Goal: Task Accomplishment & Management: Complete application form

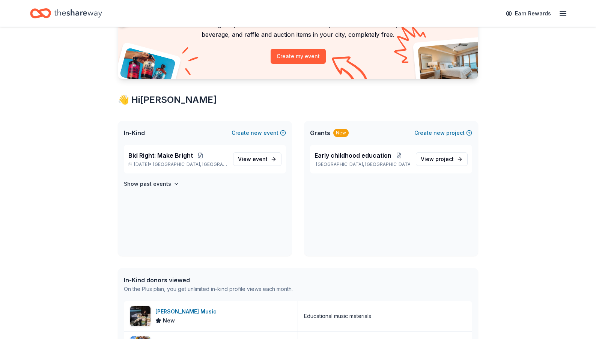
scroll to position [77, 0]
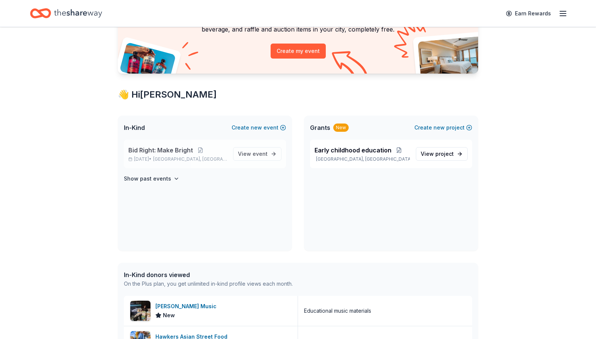
click at [156, 150] on span "Bid Right: Make Bright" at bounding box center [160, 150] width 65 height 9
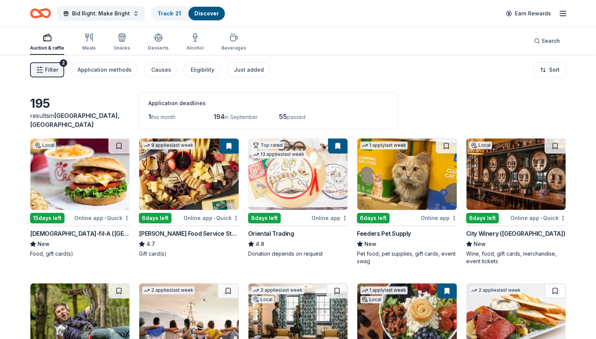
click at [211, 14] on link "Discover" at bounding box center [206, 13] width 24 height 6
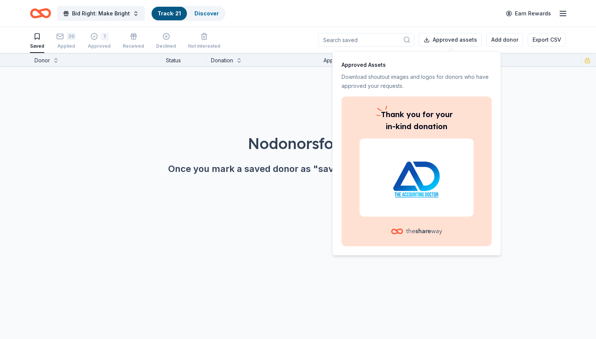
click at [521, 103] on div "No donors found. Once you mark a saved donor as "saved" they'll show up here." at bounding box center [306, 133] width 596 height 132
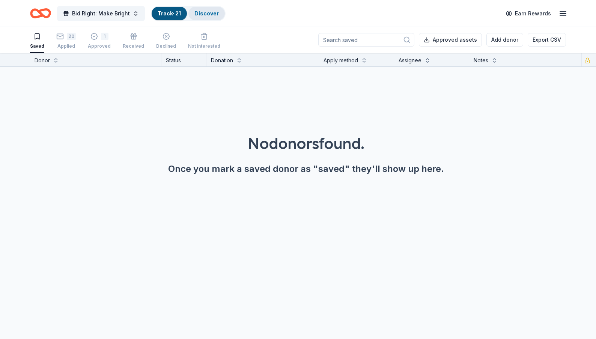
click at [216, 15] on div "Discover" at bounding box center [206, 14] width 36 height 14
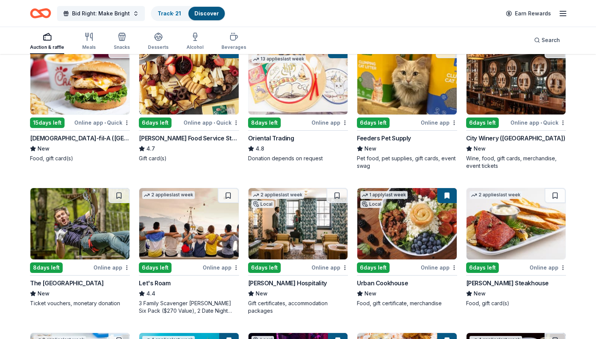
scroll to position [98, 0]
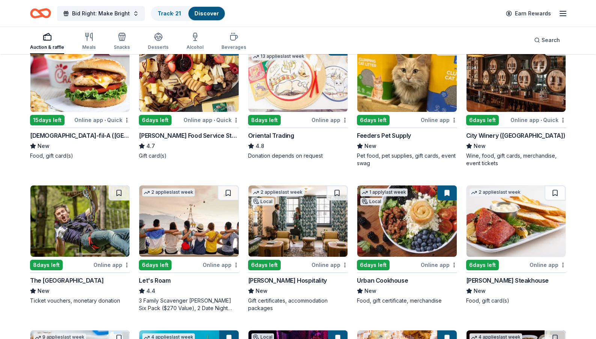
click at [392, 140] on div "Feeders Pet Supply" at bounding box center [384, 135] width 54 height 9
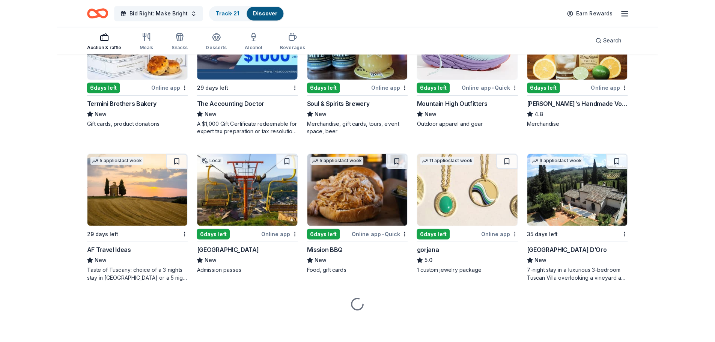
scroll to position [1018, 0]
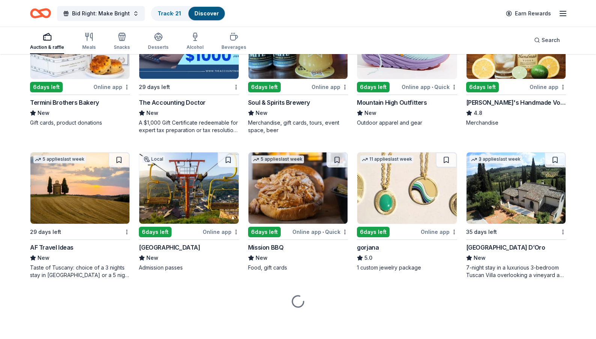
click at [398, 224] on img at bounding box center [406, 187] width 99 height 71
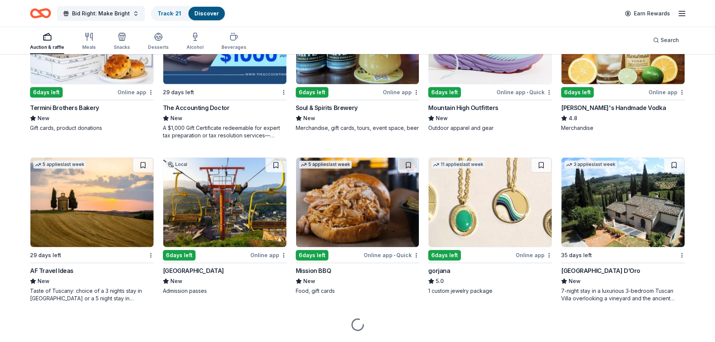
scroll to position [1103, 0]
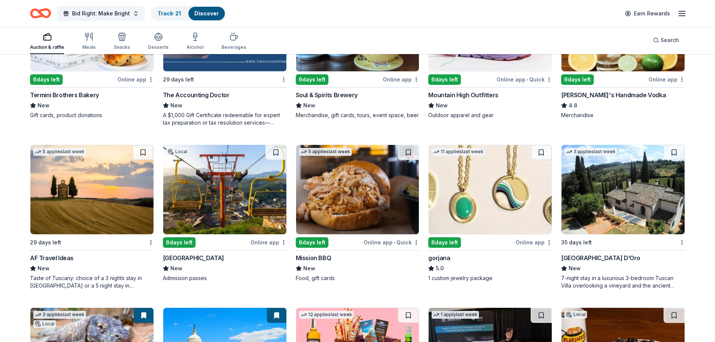
click at [582, 253] on div "Villa Sogni D’Oro" at bounding box center [600, 257] width 79 height 9
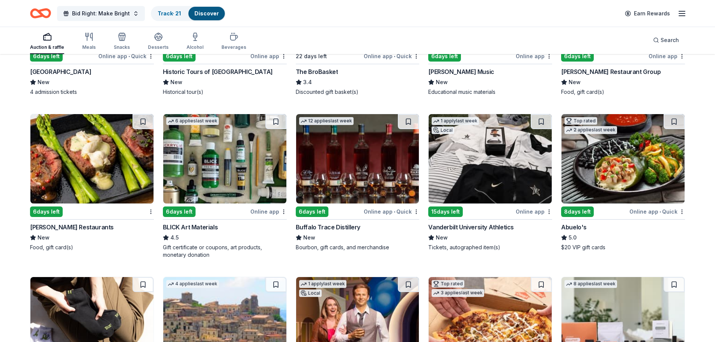
scroll to position [1462, 0]
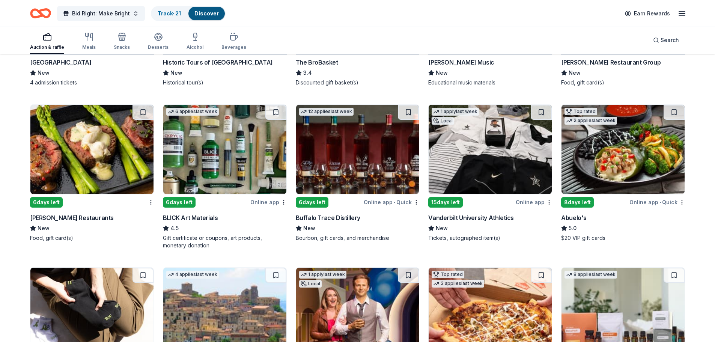
click at [484, 213] on div "Vanderbilt University Athletics" at bounding box center [471, 217] width 86 height 9
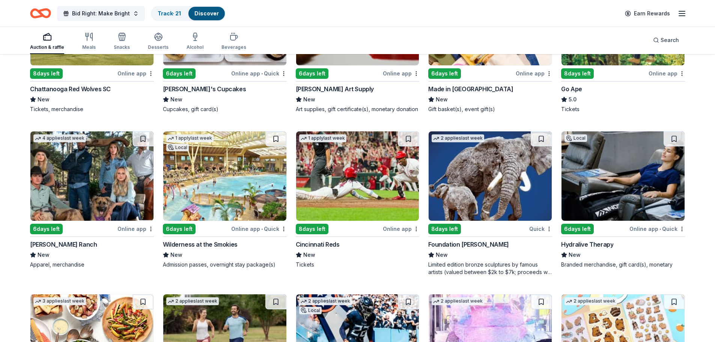
scroll to position [2094, 0]
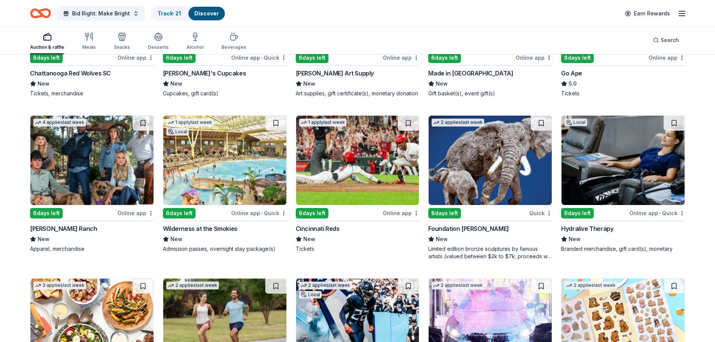
click at [168, 135] on img at bounding box center [224, 160] width 123 height 89
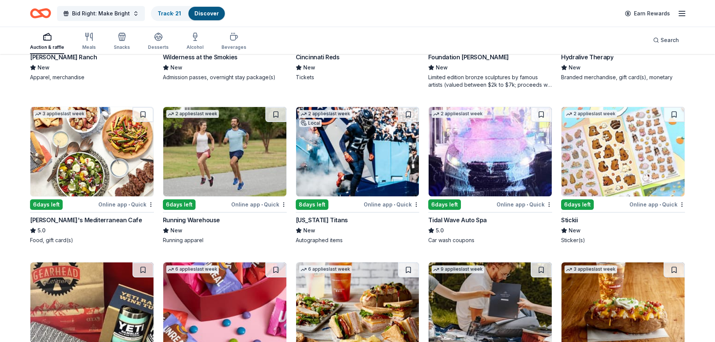
click at [595, 155] on img at bounding box center [622, 151] width 123 height 89
click at [71, 167] on img at bounding box center [91, 151] width 123 height 89
drag, startPoint x: 714, startPoint y: 303, endPoint x: 713, endPoint y: 317, distance: 13.9
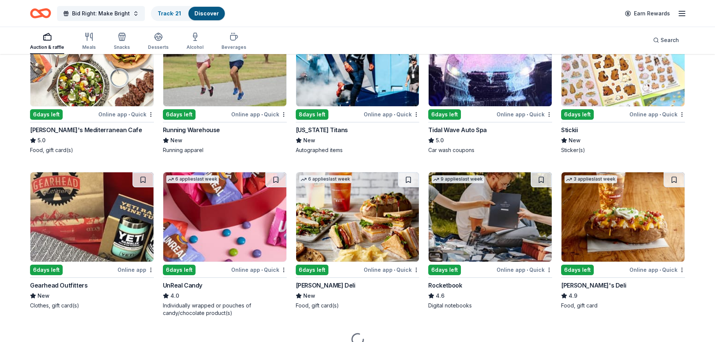
scroll to position [2361, 0]
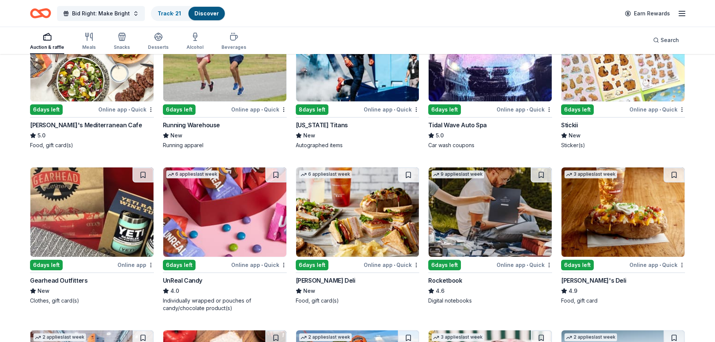
click at [595, 215] on img at bounding box center [622, 211] width 123 height 89
click at [78, 225] on img at bounding box center [91, 211] width 123 height 89
click at [218, 192] on img at bounding box center [224, 211] width 123 height 89
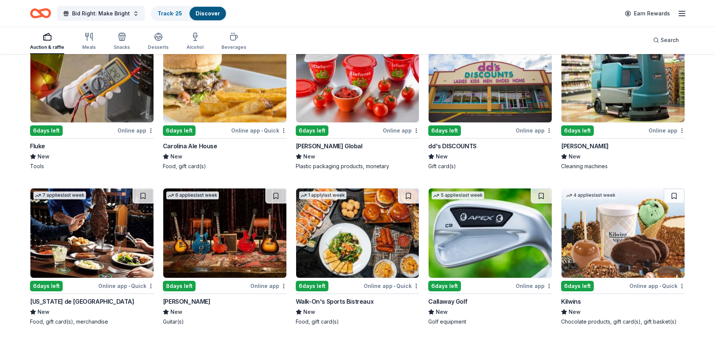
scroll to position [3093, 0]
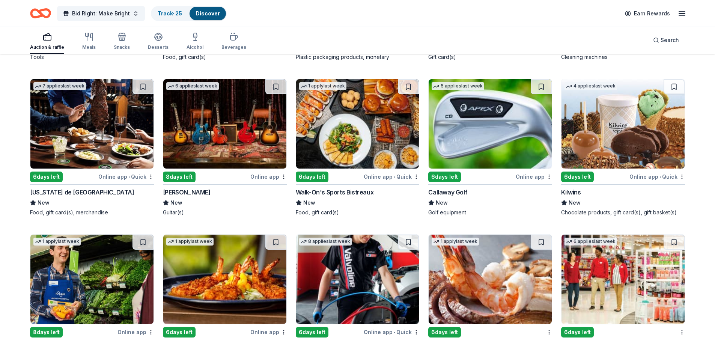
click at [587, 140] on img at bounding box center [622, 123] width 123 height 89
click at [191, 139] on img at bounding box center [224, 123] width 123 height 89
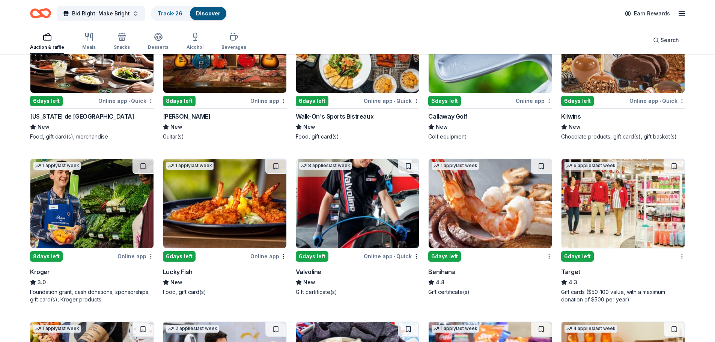
scroll to position [3189, 0]
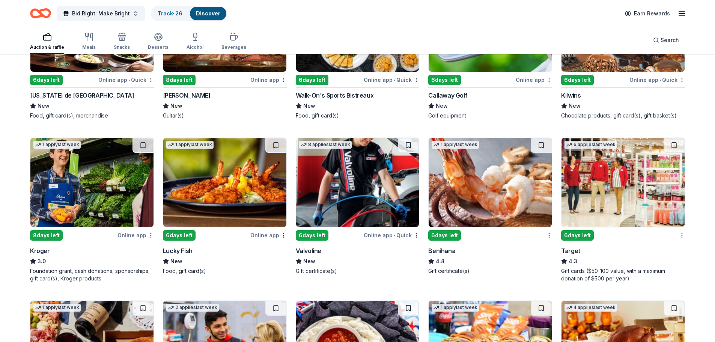
click at [364, 191] on img at bounding box center [357, 182] width 123 height 89
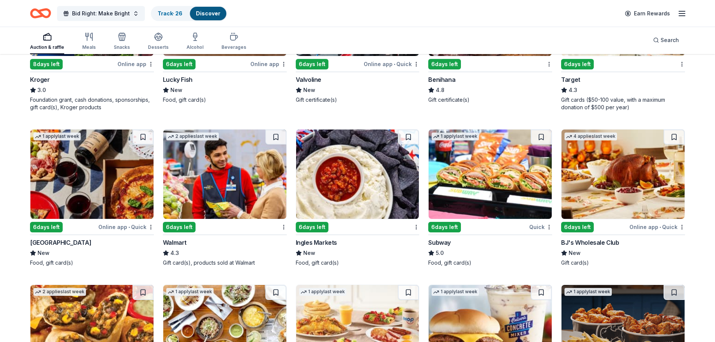
scroll to position [3365, 0]
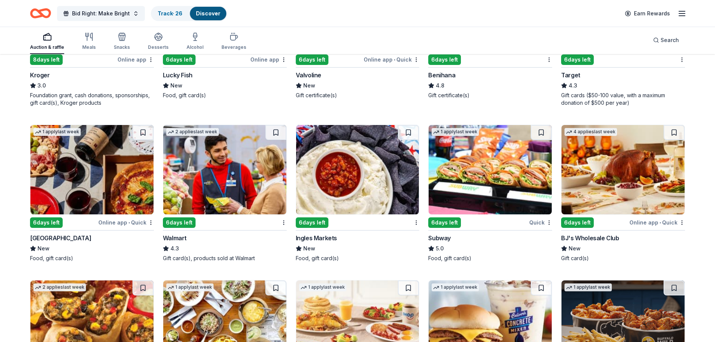
click at [65, 181] on img at bounding box center [91, 169] width 123 height 89
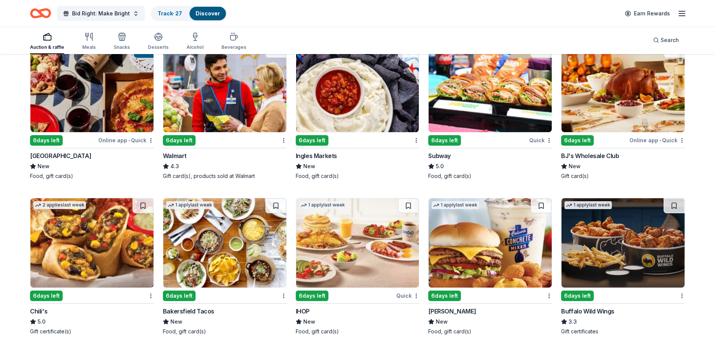
click at [457, 100] on img at bounding box center [489, 87] width 123 height 89
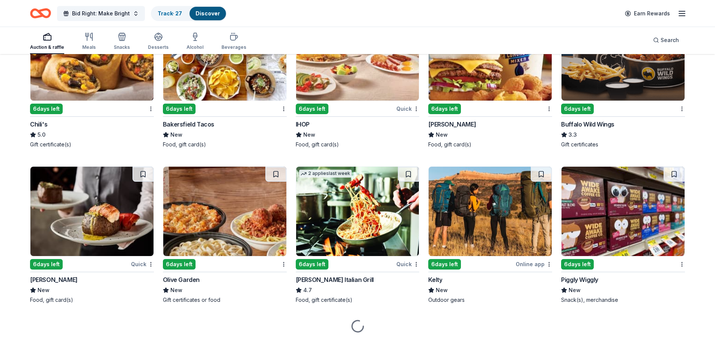
scroll to position [3638, 0]
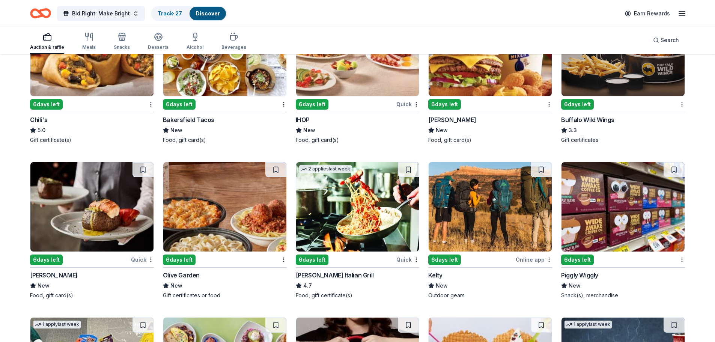
click at [89, 199] on img at bounding box center [91, 206] width 123 height 89
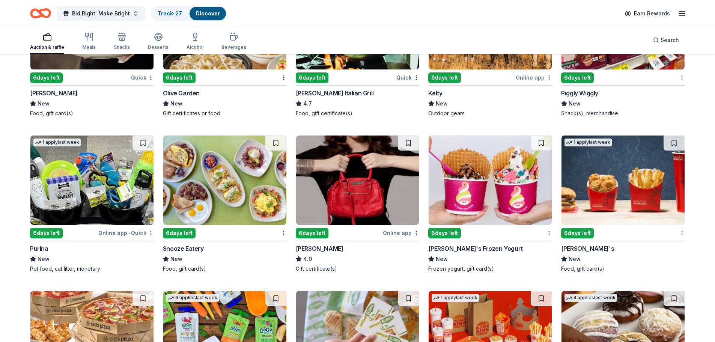
scroll to position [3845, 0]
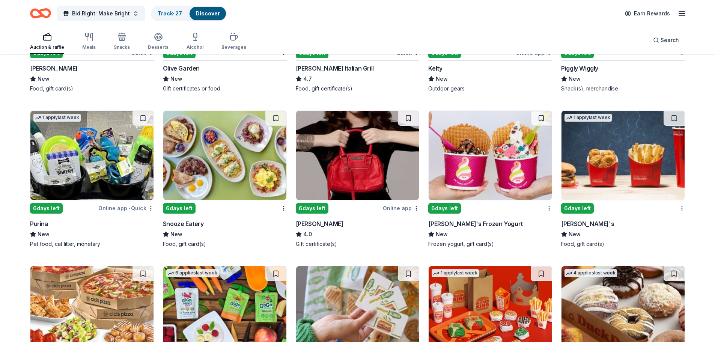
click at [342, 169] on img at bounding box center [357, 155] width 123 height 89
click at [234, 173] on img at bounding box center [224, 155] width 123 height 89
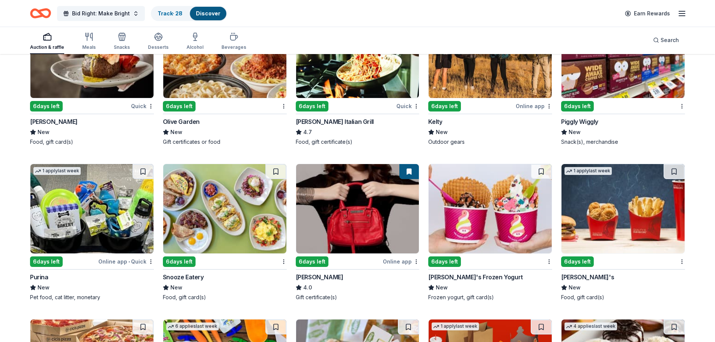
scroll to position [3797, 0]
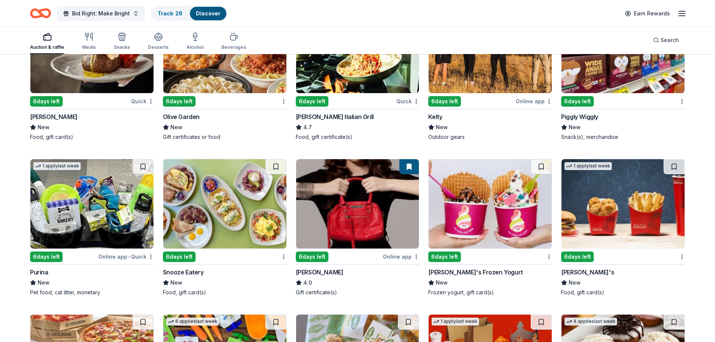
click at [595, 206] on img at bounding box center [622, 203] width 123 height 89
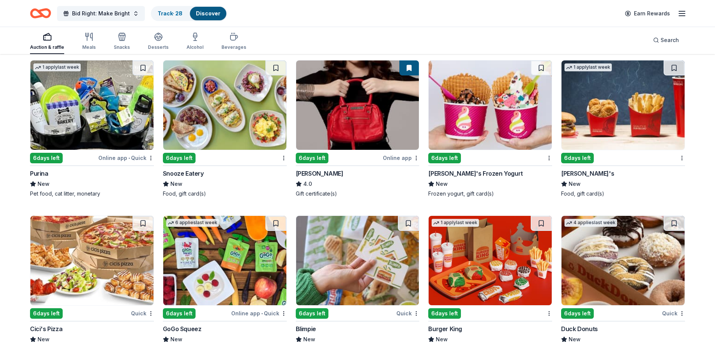
scroll to position [3915, 0]
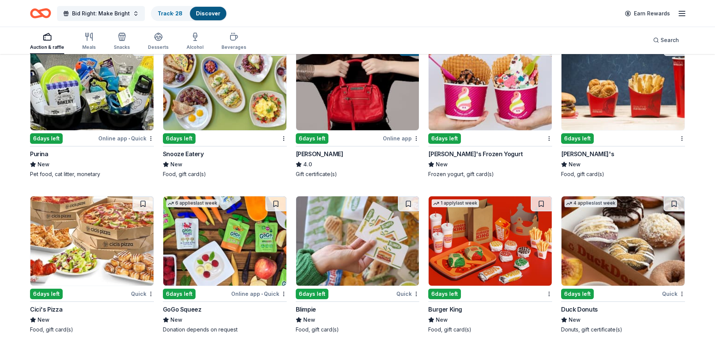
click at [199, 224] on img at bounding box center [224, 240] width 123 height 89
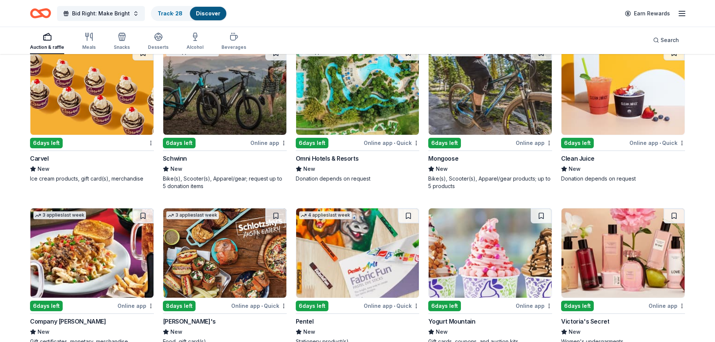
scroll to position [4382, 0]
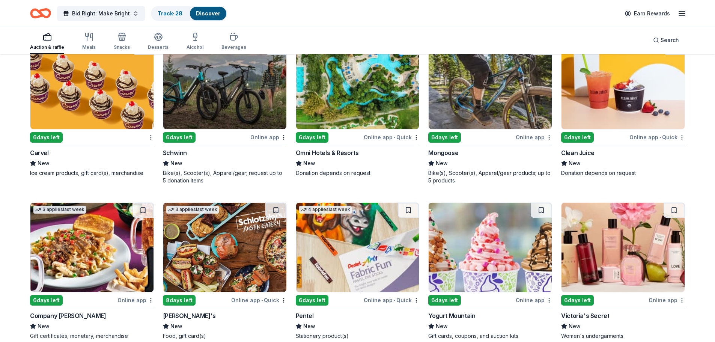
click at [89, 96] on img at bounding box center [91, 84] width 123 height 89
click at [595, 240] on img at bounding box center [622, 247] width 123 height 89
click at [338, 237] on img at bounding box center [357, 247] width 123 height 89
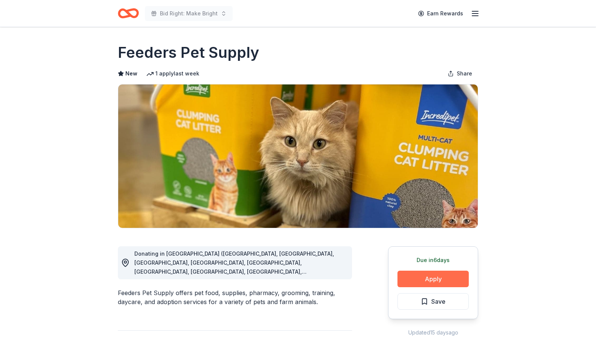
click at [423, 276] on button "Apply" at bounding box center [432, 278] width 71 height 17
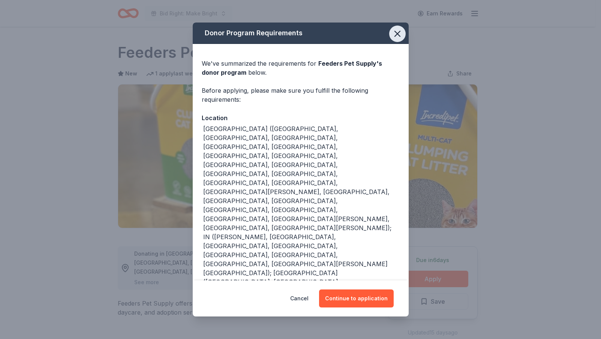
click at [394, 30] on icon "button" at bounding box center [397, 34] width 11 height 11
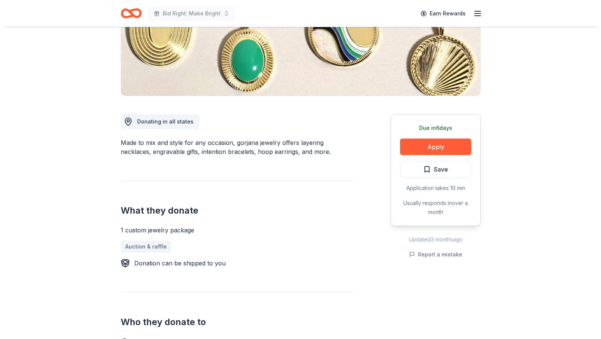
scroll to position [134, 0]
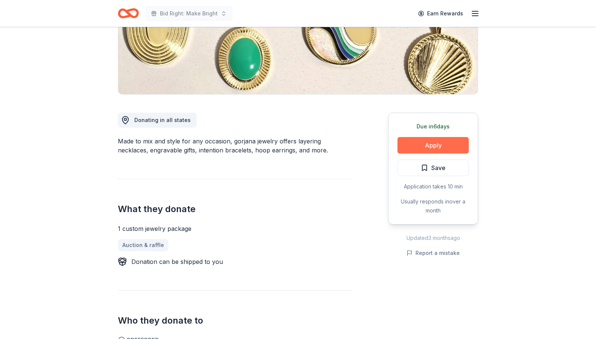
click at [425, 140] on button "Apply" at bounding box center [432, 145] width 71 height 17
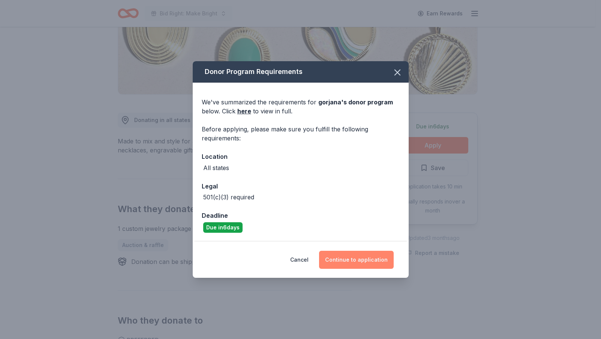
click at [349, 261] on button "Continue to application" at bounding box center [356, 260] width 75 height 18
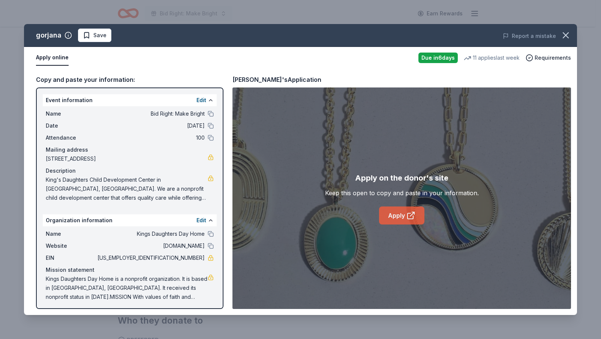
click at [391, 213] on link "Apply" at bounding box center [401, 215] width 45 height 18
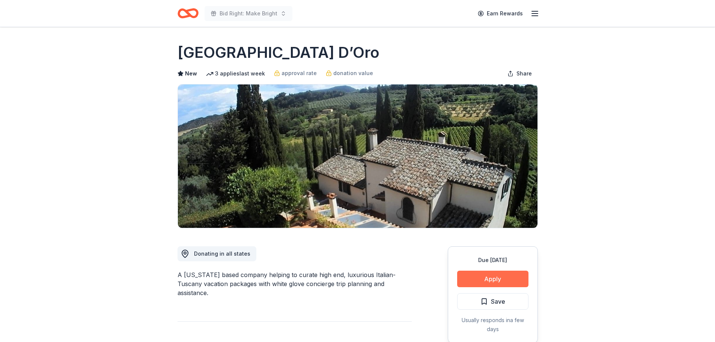
click at [499, 278] on button "Apply" at bounding box center [492, 278] width 71 height 17
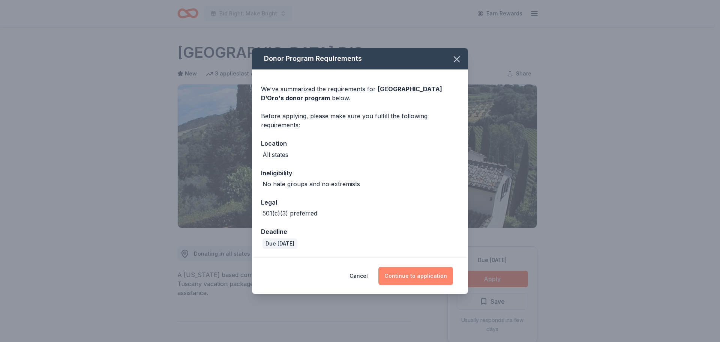
click at [437, 278] on button "Continue to application" at bounding box center [416, 276] width 75 height 18
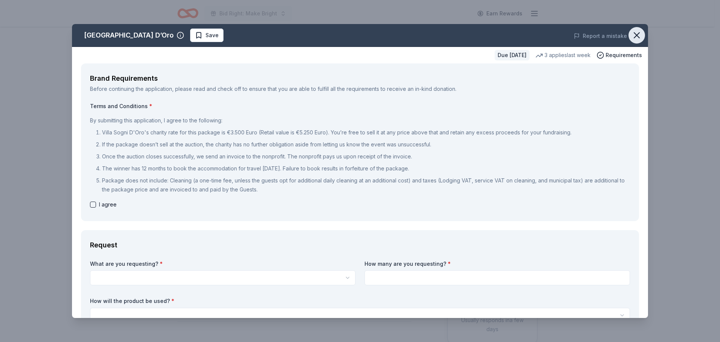
click at [632, 36] on icon "button" at bounding box center [637, 35] width 11 height 11
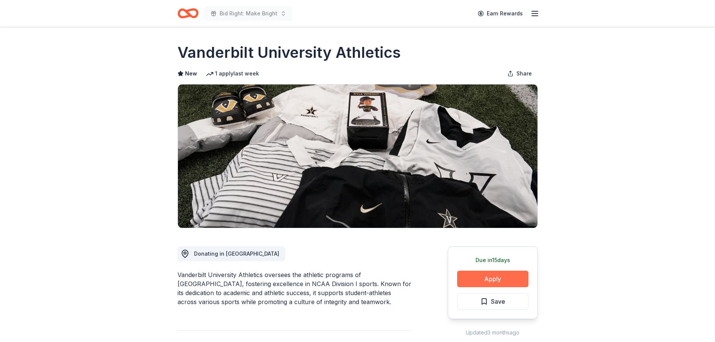
click at [487, 279] on button "Apply" at bounding box center [492, 278] width 71 height 17
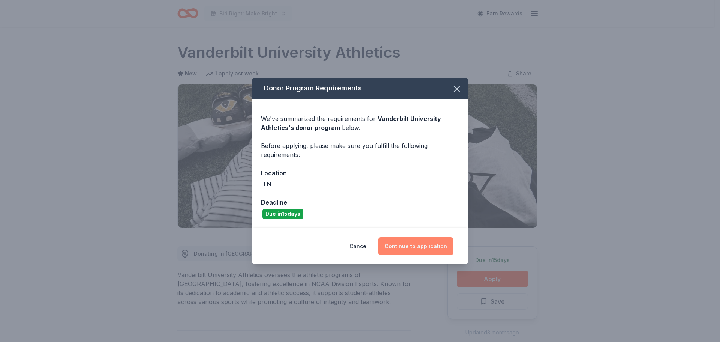
click at [422, 243] on button "Continue to application" at bounding box center [416, 246] width 75 height 18
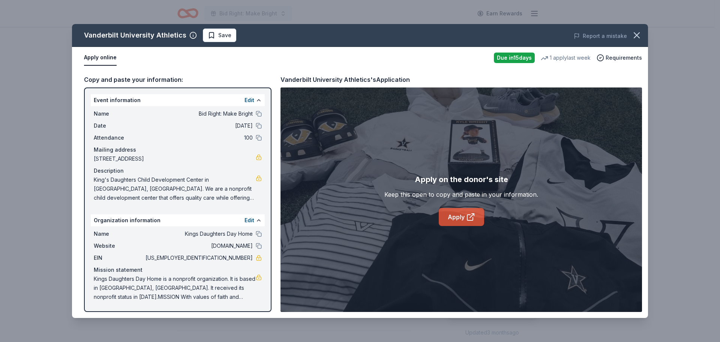
click at [452, 220] on link "Apply" at bounding box center [461, 217] width 45 height 18
click at [456, 216] on link "Apply" at bounding box center [461, 217] width 45 height 18
click at [233, 37] on div "Vanderbilt University Athletics Save" at bounding box center [245, 36] width 346 height 14
click at [221, 36] on span "Save" at bounding box center [224, 35] width 13 height 9
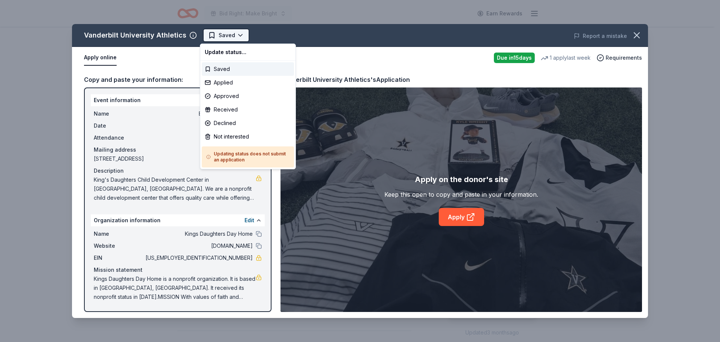
click at [235, 36] on html "Bid Right: Make Bright Earn Rewards Due in 15 days Share Vanderbilt University …" at bounding box center [360, 171] width 720 height 342
click at [234, 85] on div "Applied" at bounding box center [248, 83] width 92 height 14
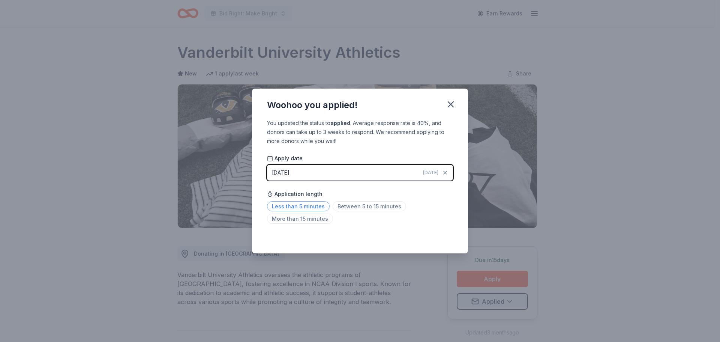
click at [319, 207] on span "Less than 5 minutes" at bounding box center [298, 206] width 63 height 10
click at [450, 99] on icon "button" at bounding box center [451, 104] width 11 height 11
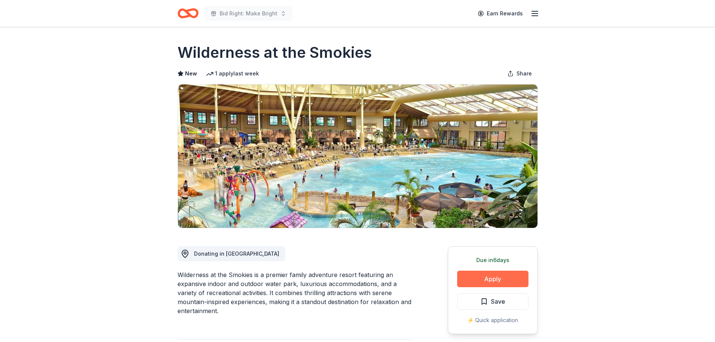
click at [486, 279] on button "Apply" at bounding box center [492, 278] width 71 height 17
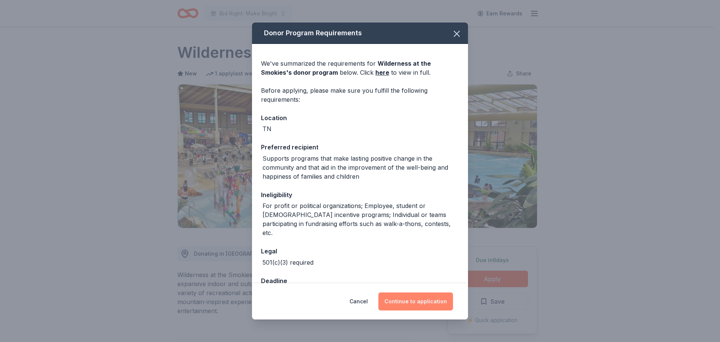
click at [421, 303] on button "Continue to application" at bounding box center [416, 301] width 75 height 18
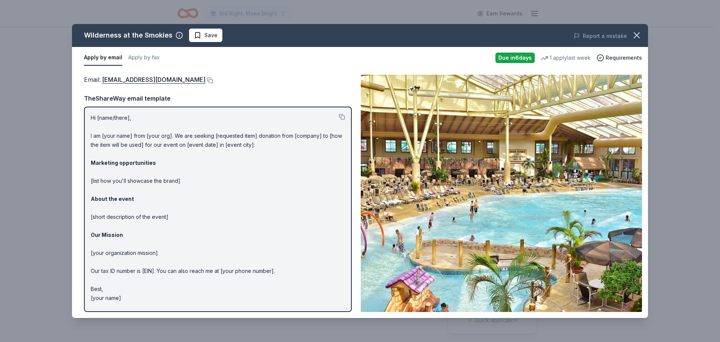
drag, startPoint x: 90, startPoint y: 116, endPoint x: 158, endPoint y: 141, distance: 72.1
click at [158, 141] on div "Hi [name/there], I am [your name] from [your org]. We are seeking [requested it…" at bounding box center [218, 209] width 268 height 205
click at [127, 303] on div "Hi [name/there], I am [your name] from [your org]. We are seeking [requested it…" at bounding box center [218, 209] width 268 height 205
click at [632, 34] on icon "button" at bounding box center [637, 35] width 11 height 11
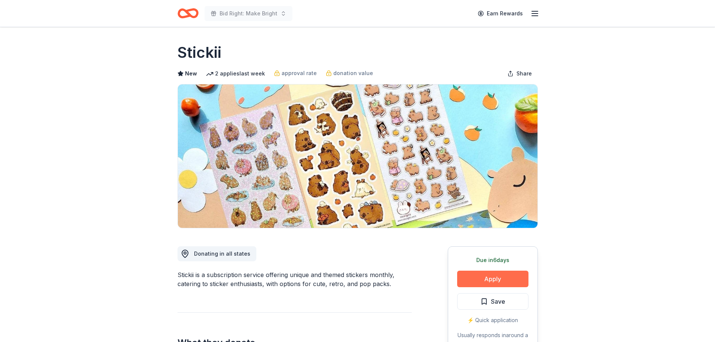
click at [510, 278] on button "Apply" at bounding box center [492, 278] width 71 height 17
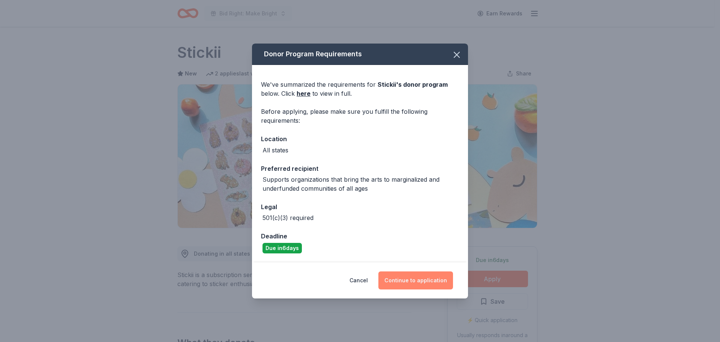
click at [417, 279] on button "Continue to application" at bounding box center [416, 280] width 75 height 18
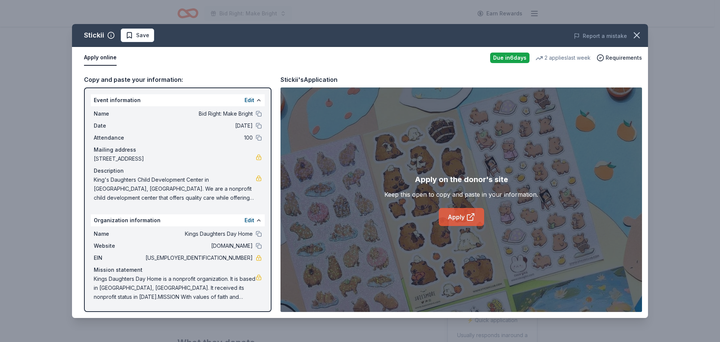
click at [463, 213] on link "Apply" at bounding box center [461, 217] width 45 height 18
click at [247, 100] on button "Edit" at bounding box center [250, 100] width 10 height 9
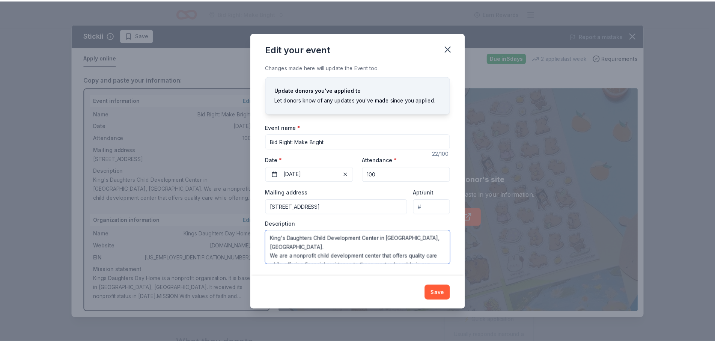
scroll to position [18, 0]
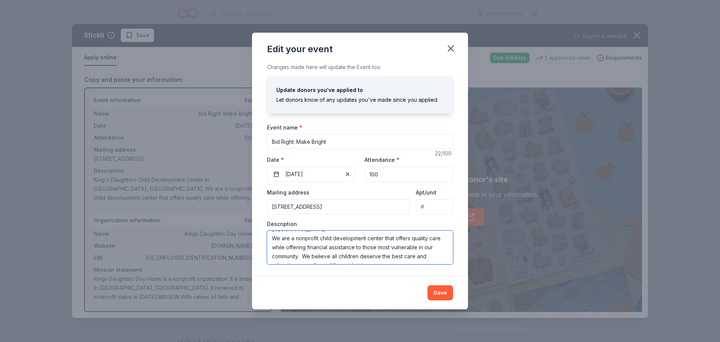
drag, startPoint x: 271, startPoint y: 237, endPoint x: 383, endPoint y: 278, distance: 119.4
click at [383, 278] on div "Edit your event Changes made here will update the Event too. Update donors you'…" at bounding box center [360, 171] width 216 height 276
click at [443, 294] on button "Save" at bounding box center [441, 292] width 26 height 15
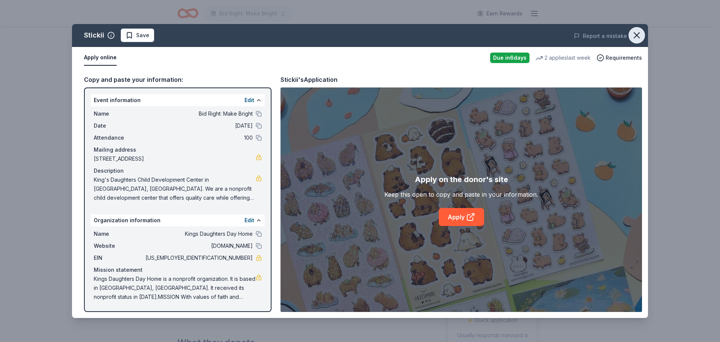
click at [634, 36] on icon "button" at bounding box center [637, 35] width 11 height 11
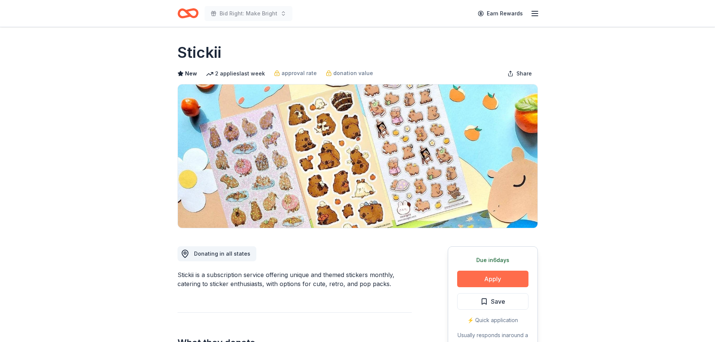
click at [473, 280] on button "Apply" at bounding box center [492, 278] width 71 height 17
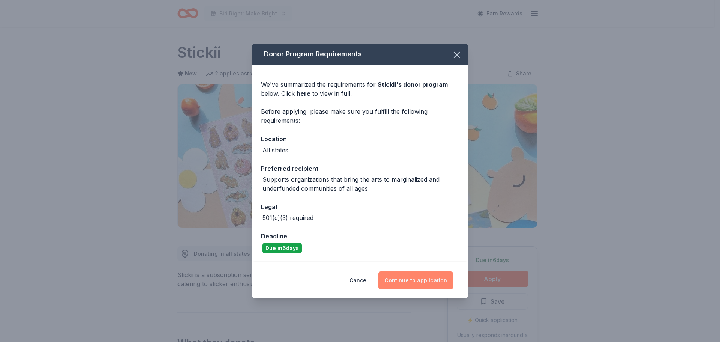
click at [430, 276] on button "Continue to application" at bounding box center [416, 280] width 75 height 18
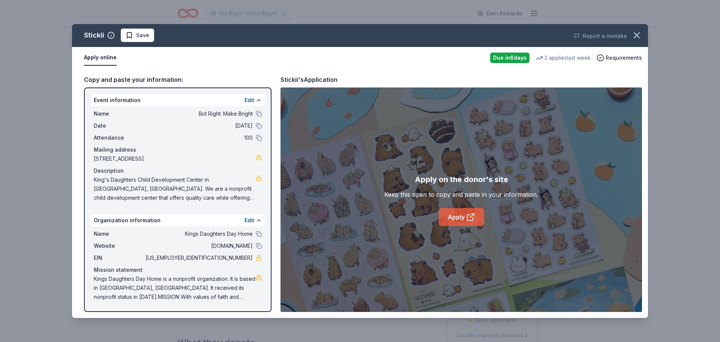
click at [467, 215] on icon at bounding box center [470, 216] width 9 height 9
click at [143, 37] on span "Save" at bounding box center [142, 35] width 13 height 9
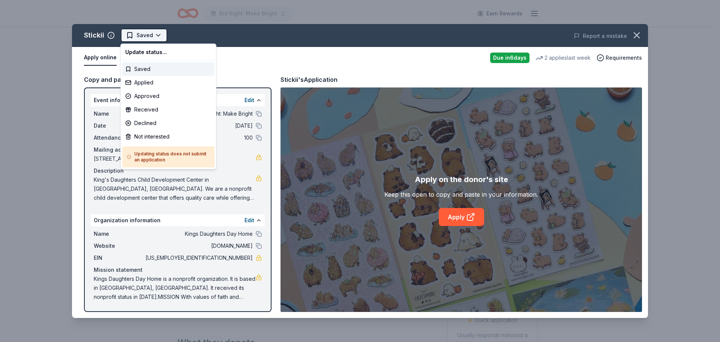
click at [159, 36] on html "Bid Right: Make Bright Earn Rewards Due in 6 days Share Stickii New 2 applies l…" at bounding box center [360, 171] width 720 height 342
click at [157, 84] on div "Applied" at bounding box center [168, 83] width 92 height 14
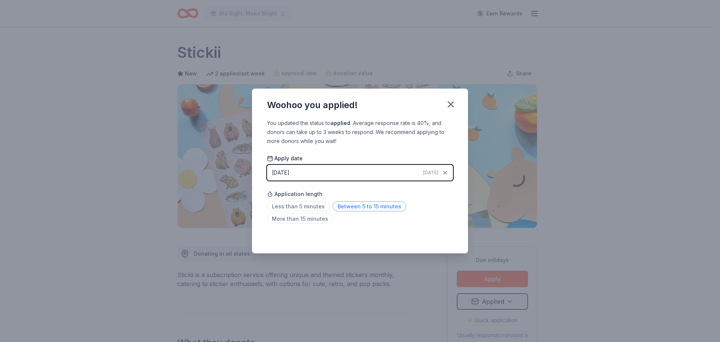
click at [344, 208] on span "Between 5 to 15 minutes" at bounding box center [370, 206] width 74 height 10
click at [452, 107] on icon "button" at bounding box center [451, 104] width 11 height 11
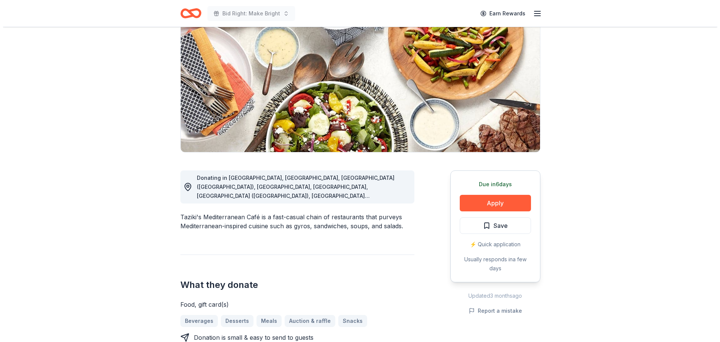
scroll to position [100, 0]
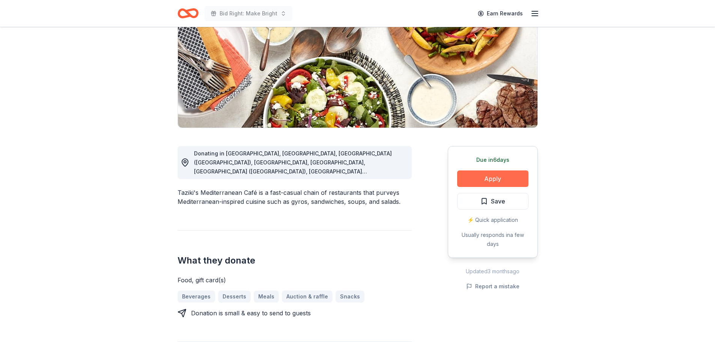
click at [483, 182] on button "Apply" at bounding box center [492, 178] width 71 height 17
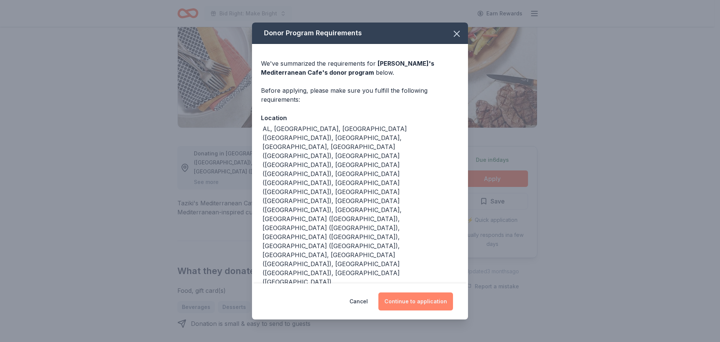
click at [417, 292] on button "Continue to application" at bounding box center [416, 301] width 75 height 18
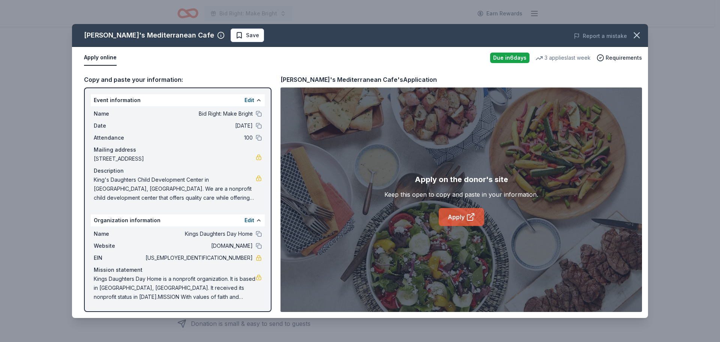
click at [462, 209] on link "Apply" at bounding box center [461, 217] width 45 height 18
click at [246, 35] on span "Save" at bounding box center [252, 35] width 13 height 9
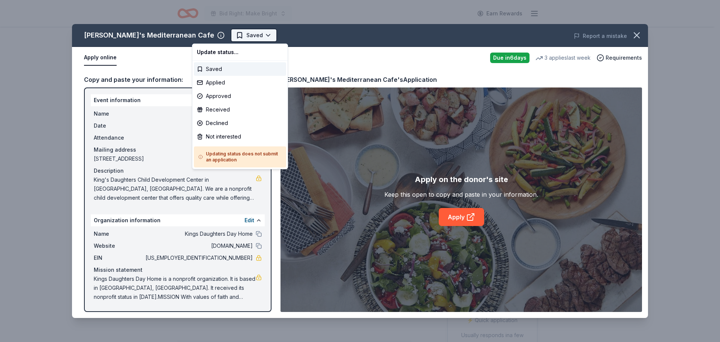
click at [228, 37] on html "Bid Right: Make Bright Earn Rewards Due [DATE] Share Taziki's Mediterranean Caf…" at bounding box center [360, 171] width 720 height 342
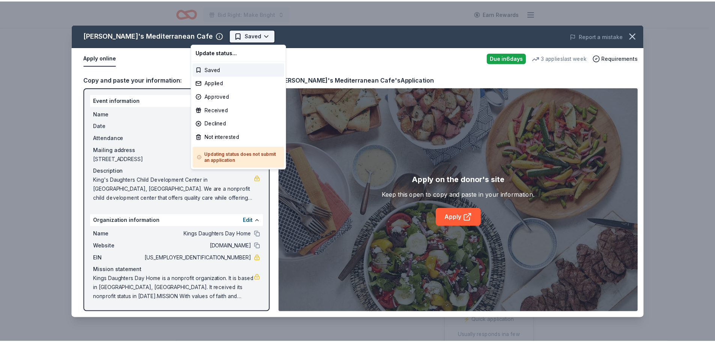
scroll to position [0, 0]
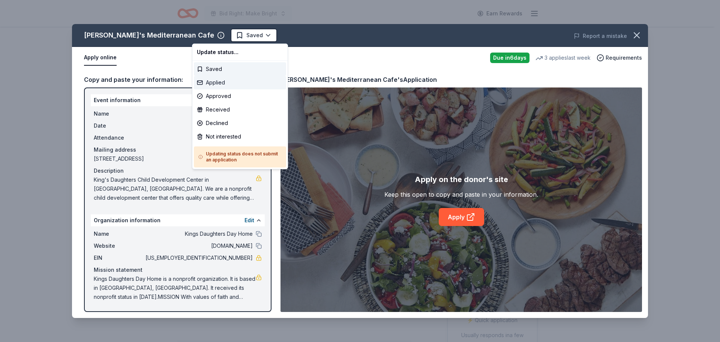
click at [227, 83] on div "Applied" at bounding box center [240, 83] width 92 height 14
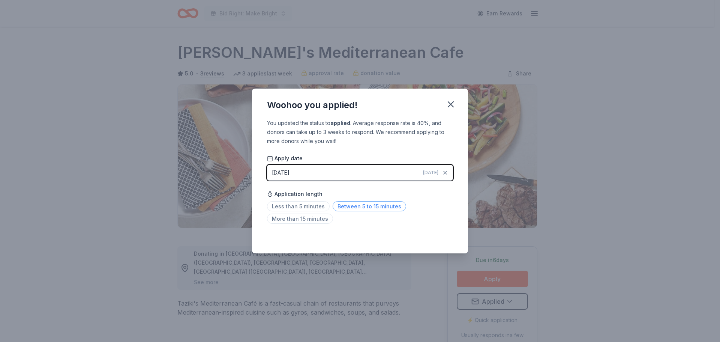
click at [360, 205] on span "Between 5 to 15 minutes" at bounding box center [370, 206] width 74 height 10
click at [447, 102] on icon "button" at bounding box center [451, 104] width 11 height 11
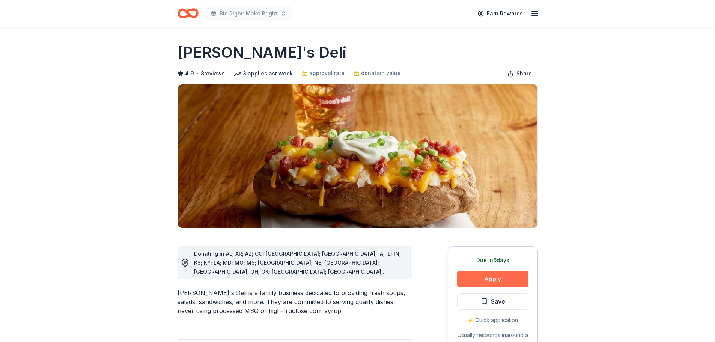
click at [492, 281] on button "Apply" at bounding box center [492, 278] width 71 height 17
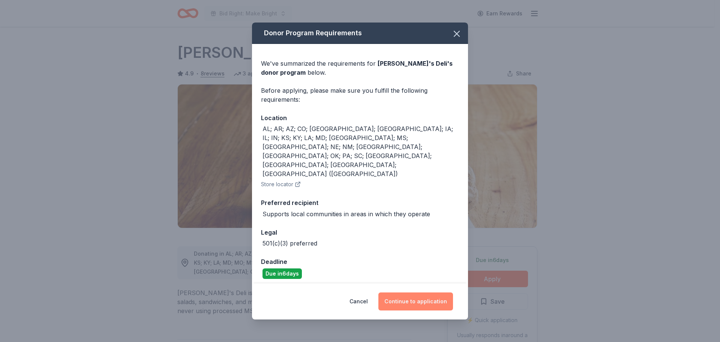
click at [425, 292] on button "Continue to application" at bounding box center [416, 301] width 75 height 18
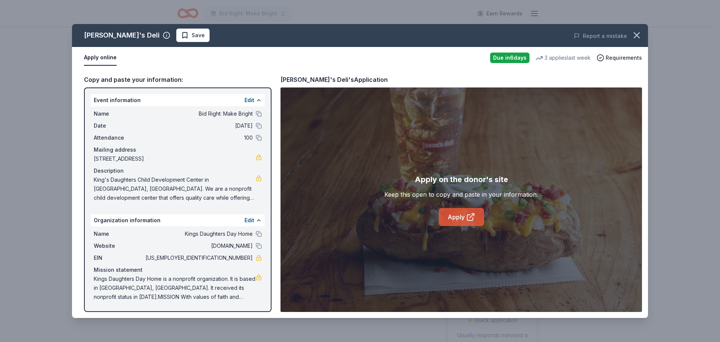
click at [457, 226] on link "Apply" at bounding box center [461, 217] width 45 height 18
click at [636, 39] on icon "button" at bounding box center [637, 35] width 11 height 11
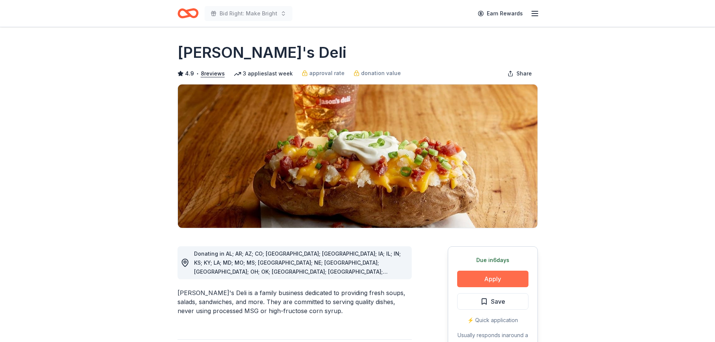
click at [503, 281] on button "Apply" at bounding box center [492, 278] width 71 height 17
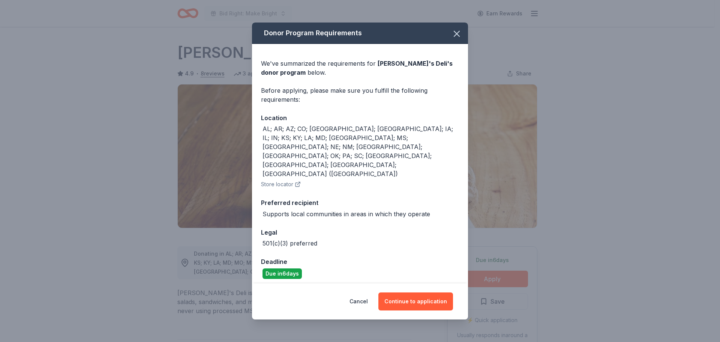
click at [507, 300] on div "Donor Program Requirements We've summarized the requirements for Jason's Deli '…" at bounding box center [360, 171] width 720 height 342
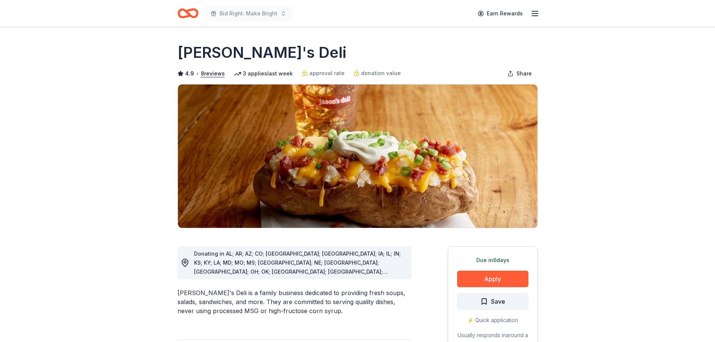
click at [499, 301] on span "Save" at bounding box center [498, 301] width 14 height 10
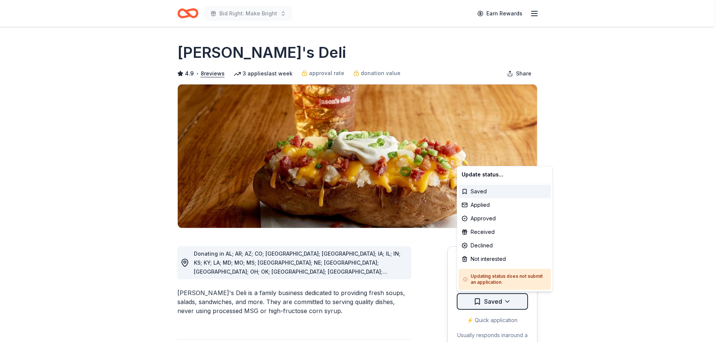
click at [508, 300] on html "Bid Right: Make Bright Earn Rewards Due in 6 days Share Jason's Deli 4.9 • 8 re…" at bounding box center [360, 171] width 720 height 342
click at [478, 207] on div "Applied" at bounding box center [505, 205] width 92 height 14
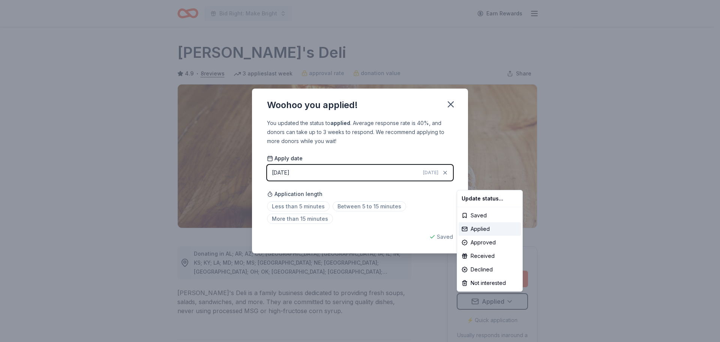
click at [318, 208] on html "Bid Right: Make Bright Earn Rewards Due in 6 days Share Jason's Deli 4.9 • 8 re…" at bounding box center [360, 171] width 720 height 342
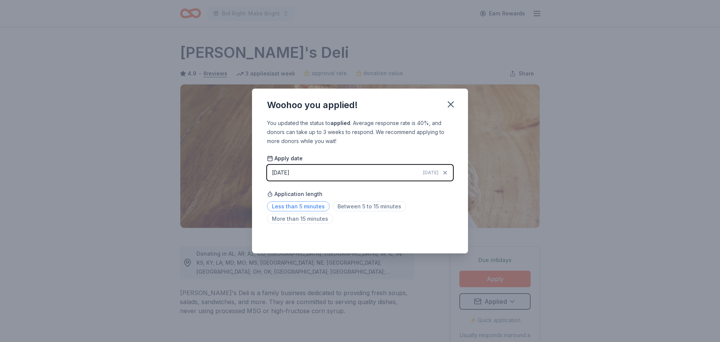
click at [287, 211] on span "Less than 5 minutes" at bounding box center [298, 206] width 63 height 10
click at [455, 106] on icon "button" at bounding box center [451, 104] width 11 height 11
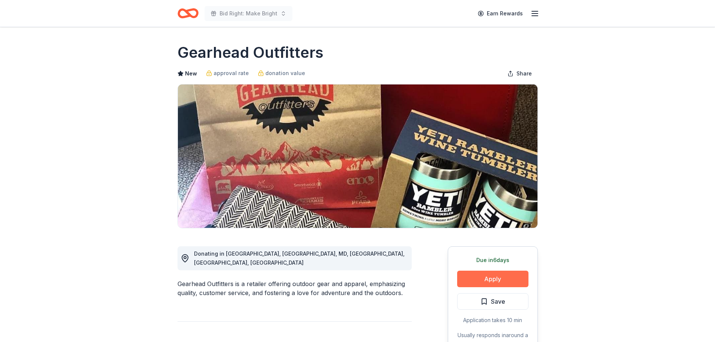
click at [475, 274] on button "Apply" at bounding box center [492, 278] width 71 height 17
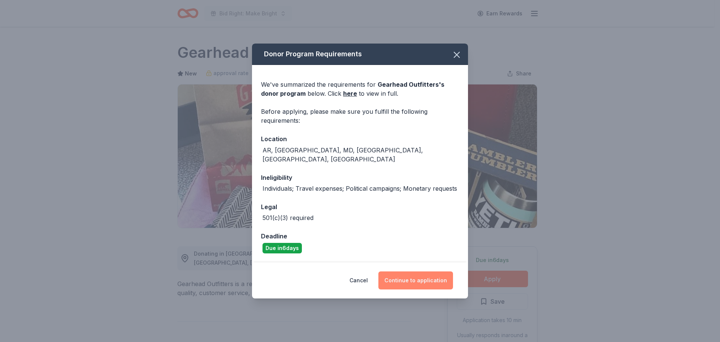
click at [425, 274] on button "Continue to application" at bounding box center [416, 280] width 75 height 18
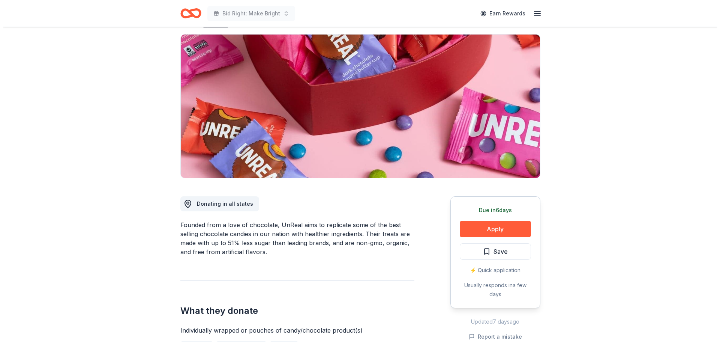
scroll to position [150, 0]
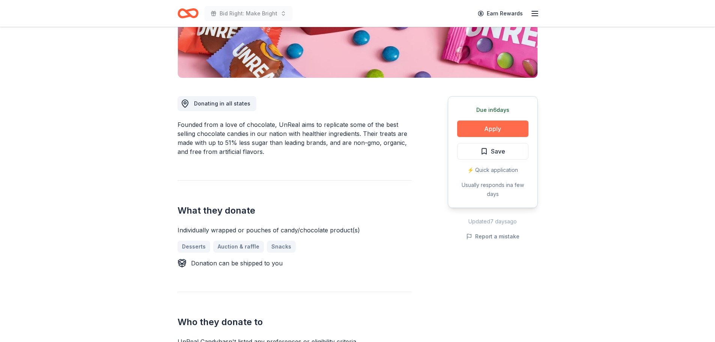
click at [488, 129] on button "Apply" at bounding box center [492, 128] width 71 height 17
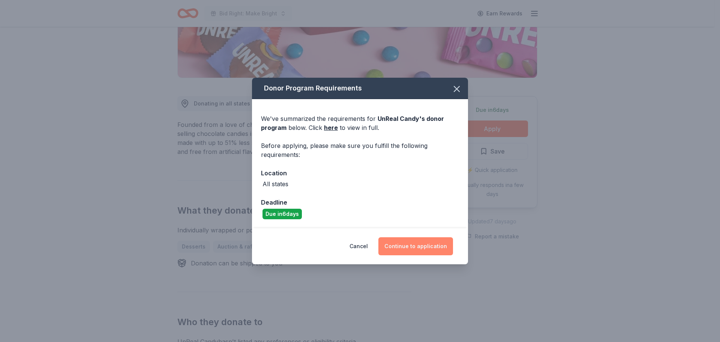
click at [434, 249] on button "Continue to application" at bounding box center [416, 246] width 75 height 18
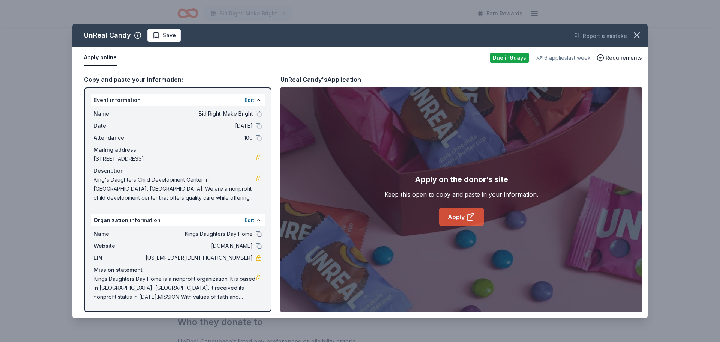
click at [457, 220] on link "Apply" at bounding box center [461, 217] width 45 height 18
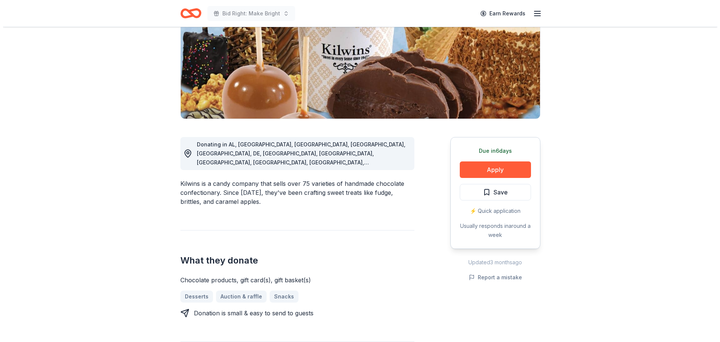
scroll to position [111, 0]
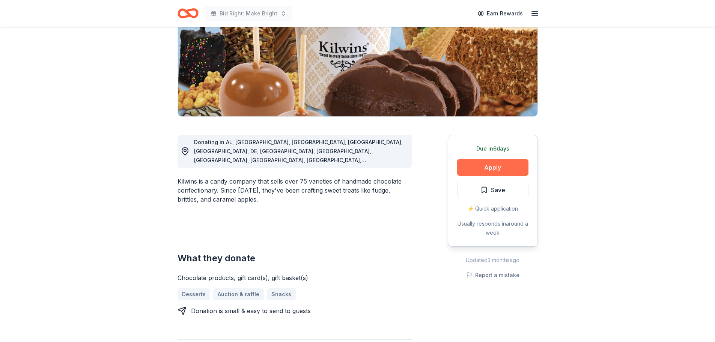
click at [495, 165] on button "Apply" at bounding box center [492, 167] width 71 height 17
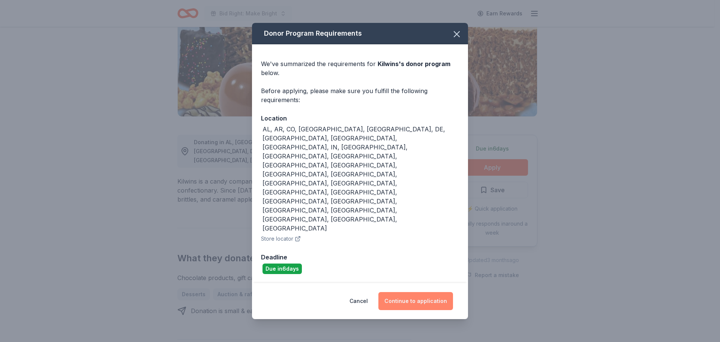
click at [416, 292] on button "Continue to application" at bounding box center [416, 301] width 75 height 18
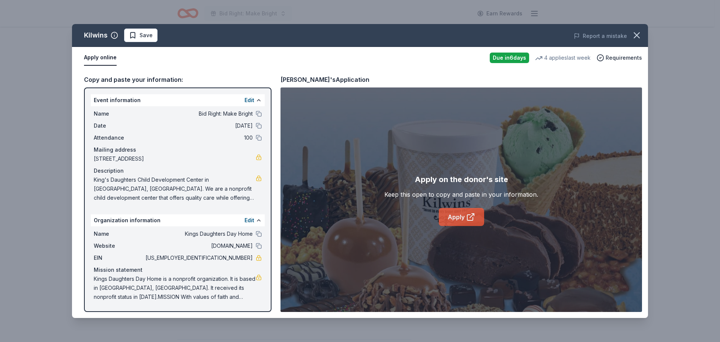
click at [458, 213] on link "Apply" at bounding box center [461, 217] width 45 height 18
click at [462, 212] on link "Apply" at bounding box center [461, 217] width 45 height 18
click at [138, 34] on span "Save" at bounding box center [141, 35] width 24 height 9
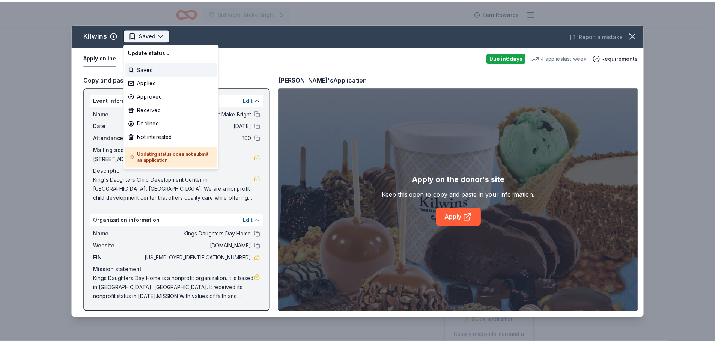
scroll to position [0, 0]
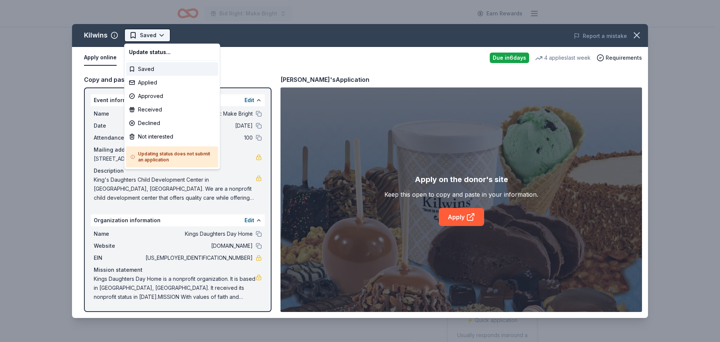
click at [161, 34] on html "Bid Right: Make Bright Earn Rewards Due in 6 days Share Kilwins New • 1 reviews…" at bounding box center [360, 171] width 720 height 342
click at [163, 84] on div "Applied" at bounding box center [172, 83] width 92 height 14
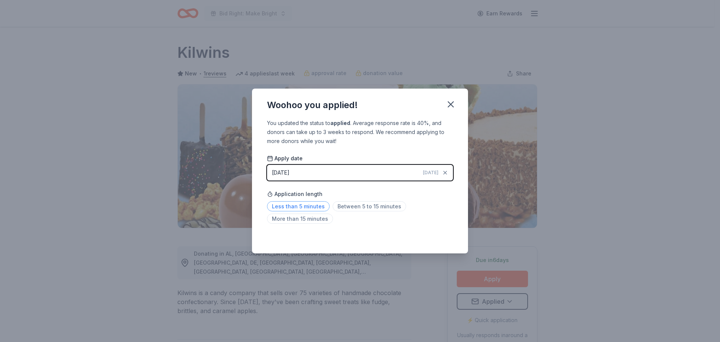
click at [299, 203] on span "Less than 5 minutes" at bounding box center [298, 206] width 63 height 10
click at [451, 105] on icon "button" at bounding box center [450, 104] width 5 height 5
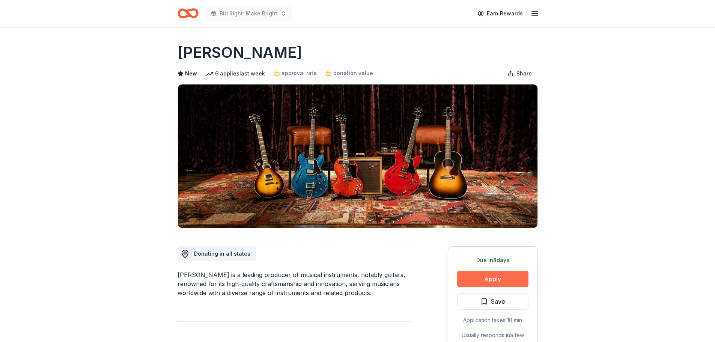
click at [477, 274] on button "Apply" at bounding box center [492, 278] width 71 height 17
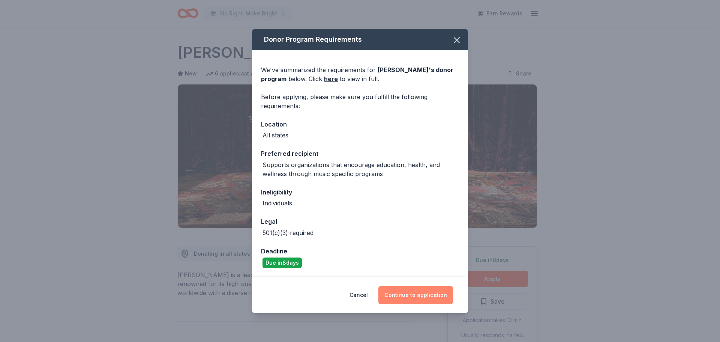
click at [430, 291] on button "Continue to application" at bounding box center [416, 295] width 75 height 18
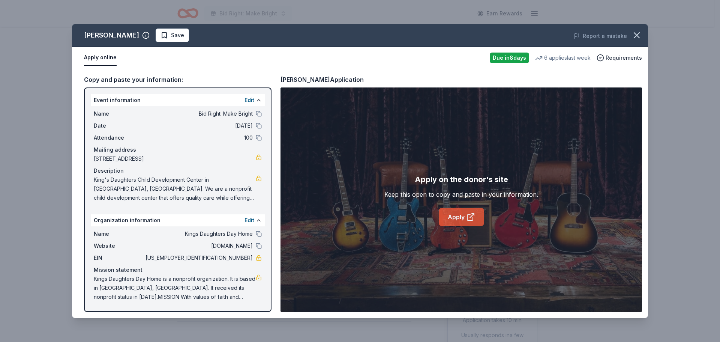
click at [469, 216] on icon at bounding box center [470, 216] width 9 height 9
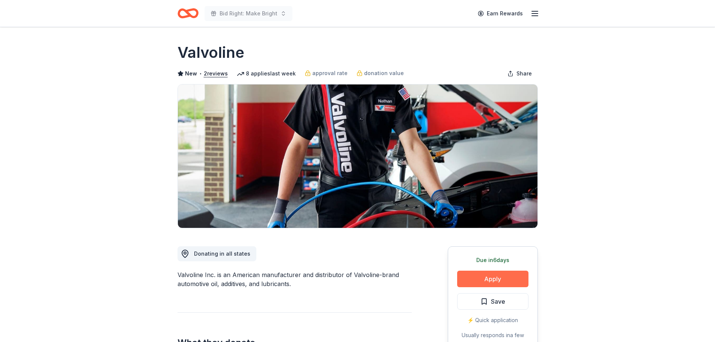
click at [498, 279] on button "Apply" at bounding box center [492, 278] width 71 height 17
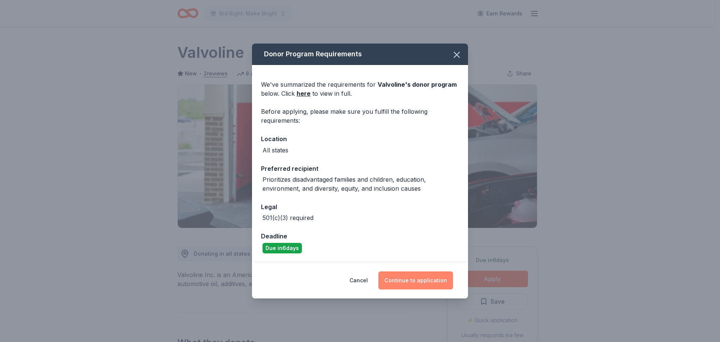
click at [426, 281] on button "Continue to application" at bounding box center [416, 280] width 75 height 18
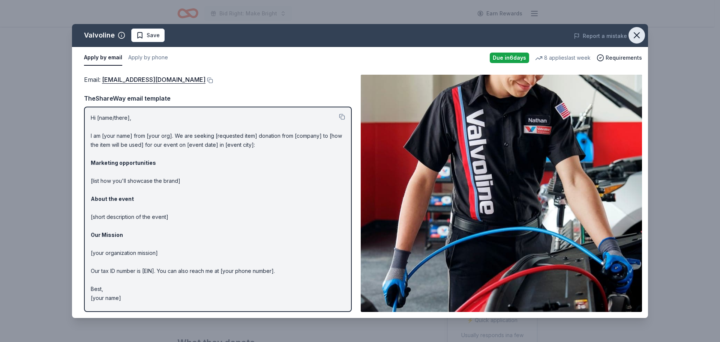
click at [640, 36] on icon "button" at bounding box center [637, 35] width 11 height 11
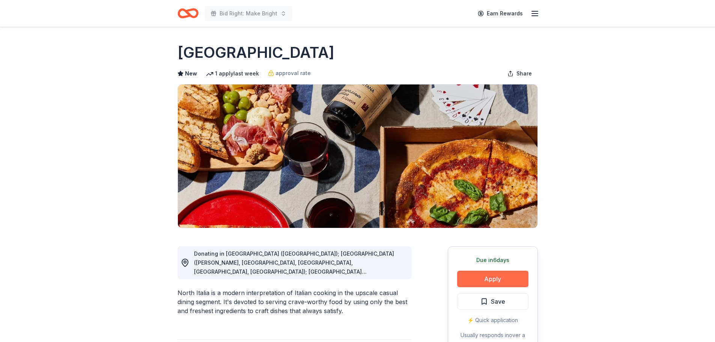
click at [485, 285] on button "Apply" at bounding box center [492, 278] width 71 height 17
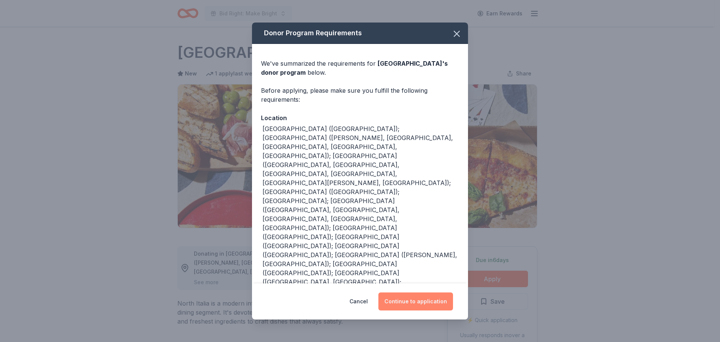
click at [415, 292] on button "Continue to application" at bounding box center [416, 301] width 75 height 18
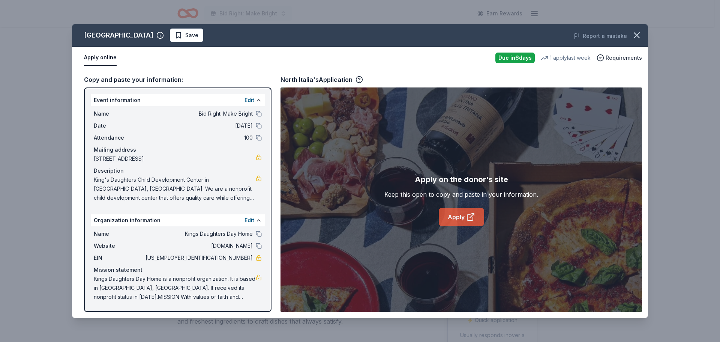
click at [445, 226] on link "Apply" at bounding box center [461, 217] width 45 height 18
click at [185, 35] on span "Save" at bounding box center [191, 35] width 13 height 9
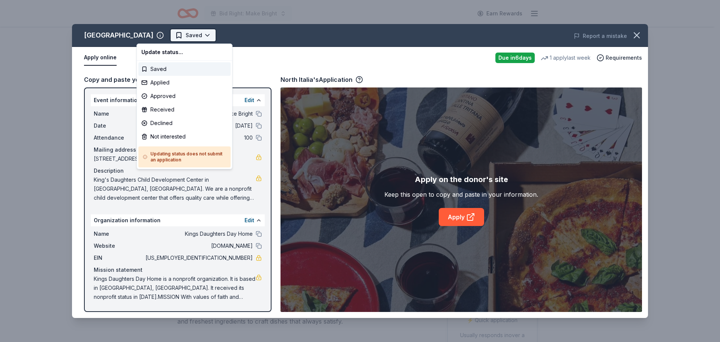
click at [172, 33] on html "Bid Right: Make Bright Earn Rewards Due [DATE] Share [GEOGRAPHIC_DATA] New 1 ap…" at bounding box center [360, 171] width 720 height 342
click at [175, 82] on div "Applied" at bounding box center [184, 83] width 92 height 14
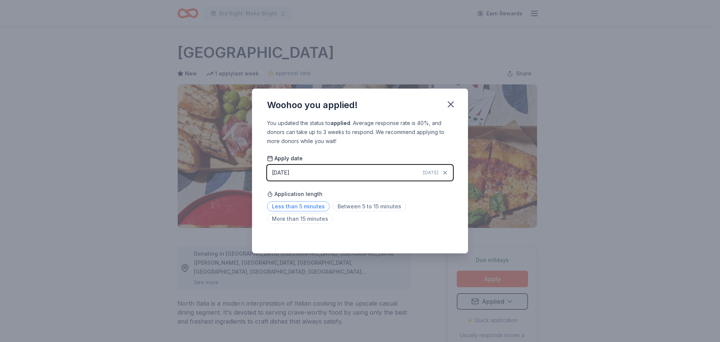
click at [300, 205] on span "Less than 5 minutes" at bounding box center [298, 206] width 63 height 10
click at [452, 104] on icon "button" at bounding box center [451, 104] width 11 height 11
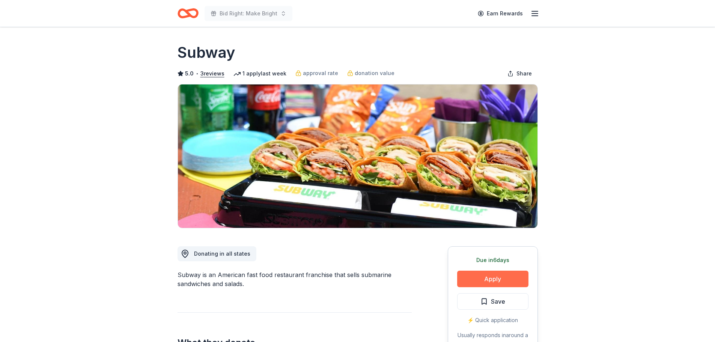
click at [486, 276] on button "Apply" at bounding box center [492, 278] width 71 height 17
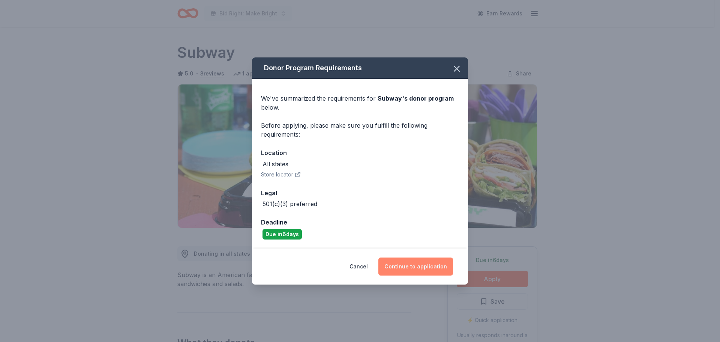
click at [435, 267] on button "Continue to application" at bounding box center [416, 266] width 75 height 18
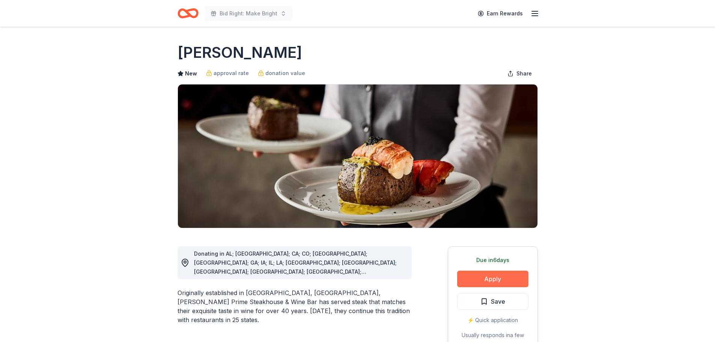
click at [484, 278] on button "Apply" at bounding box center [492, 278] width 71 height 17
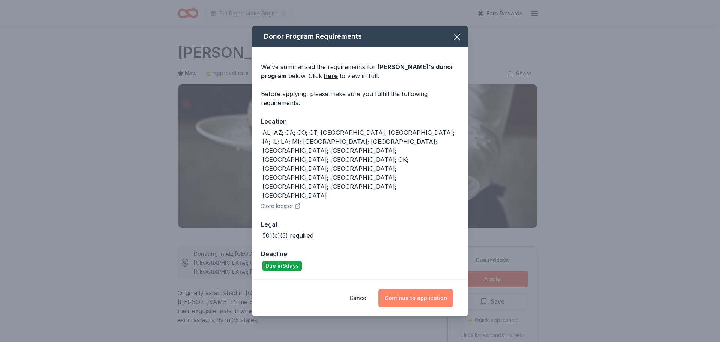
click at [424, 289] on button "Continue to application" at bounding box center [416, 298] width 75 height 18
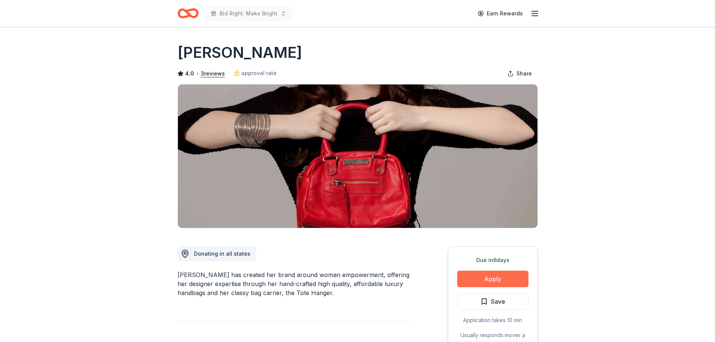
click at [495, 279] on button "Apply" at bounding box center [492, 278] width 71 height 17
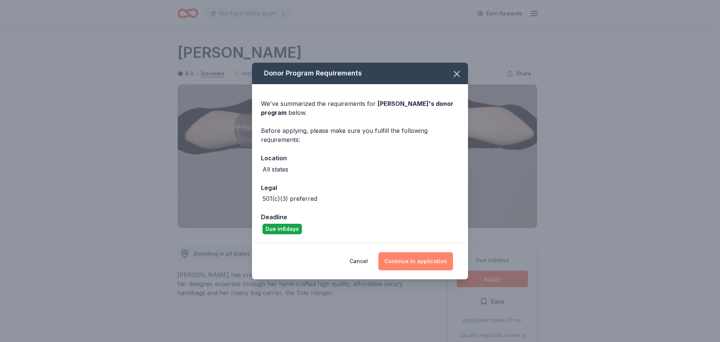
click at [424, 258] on button "Continue to application" at bounding box center [416, 261] width 75 height 18
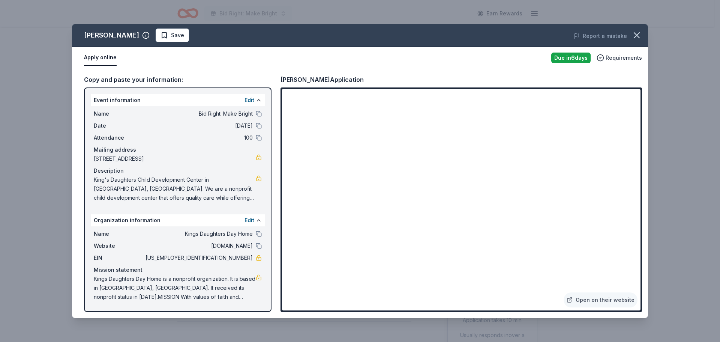
drag, startPoint x: 642, startPoint y: 221, endPoint x: 643, endPoint y: 245, distance: 24.0
click at [643, 245] on div "Copy and paste your information: Event information Edit Name Bid Right: Make Br…" at bounding box center [360, 193] width 576 height 249
drag, startPoint x: 642, startPoint y: 268, endPoint x: 642, endPoint y: 276, distance: 8.3
click at [642, 276] on div "Copy and paste your information: Event information Edit Name Bid Right: Make Br…" at bounding box center [360, 193] width 576 height 249
click at [171, 35] on span "Save" at bounding box center [177, 35] width 13 height 9
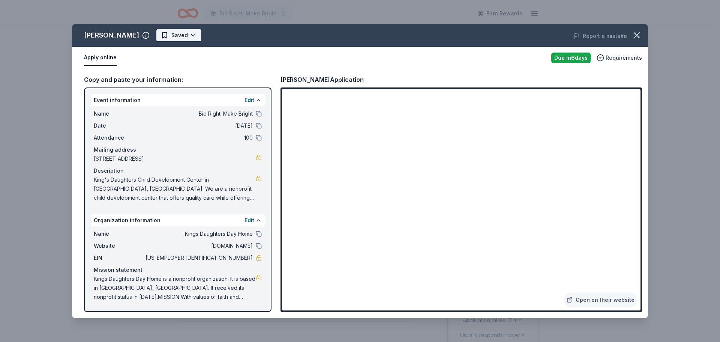
click at [178, 35] on html "Bid Right: Make Bright Earn Rewards Due in 6 days Share Jacki Easlick 4.0 • 3 r…" at bounding box center [360, 171] width 720 height 342
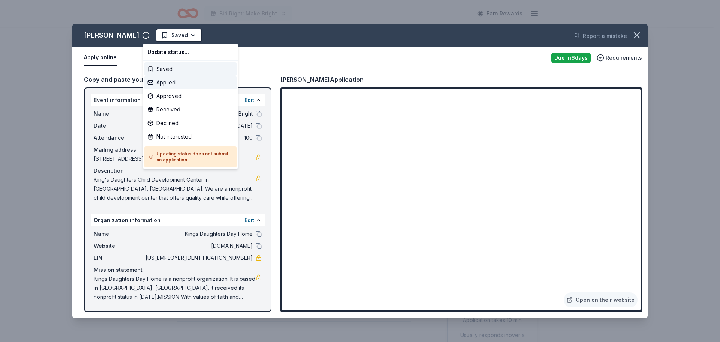
click at [171, 87] on div "Applied" at bounding box center [190, 83] width 92 height 14
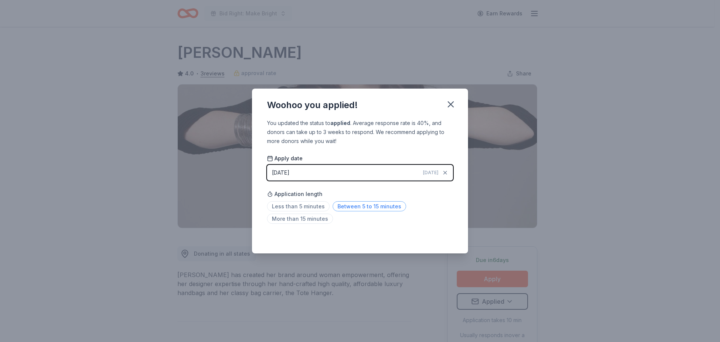
click at [346, 205] on span "Between 5 to 15 minutes" at bounding box center [370, 206] width 74 height 10
click at [457, 102] on button "button" at bounding box center [451, 104] width 17 height 17
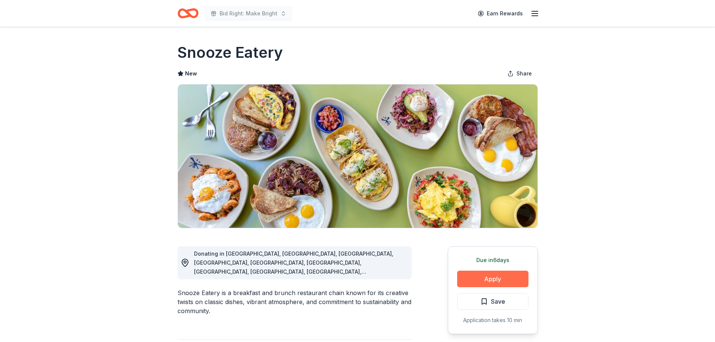
click at [513, 287] on button "Apply" at bounding box center [492, 278] width 71 height 17
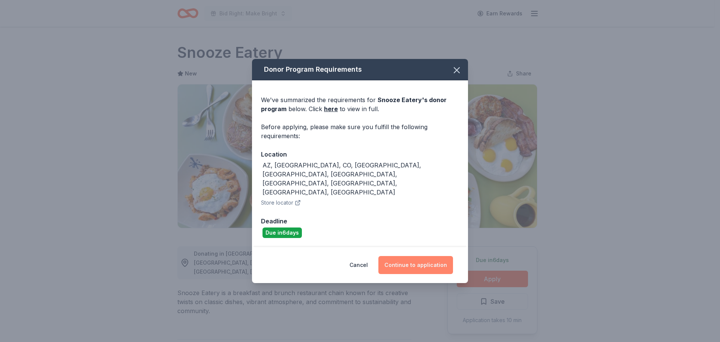
click at [433, 256] on button "Continue to application" at bounding box center [416, 265] width 75 height 18
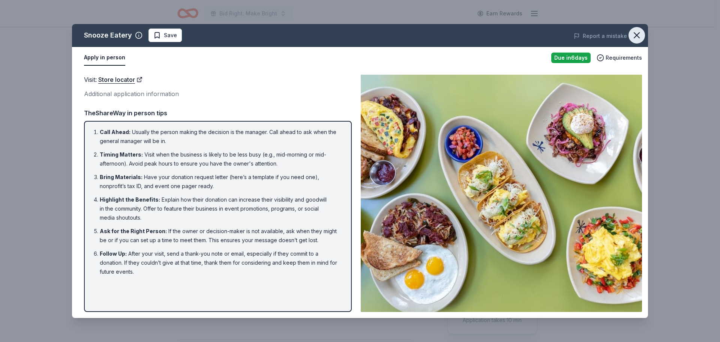
click at [635, 33] on icon "button" at bounding box center [636, 35] width 5 height 5
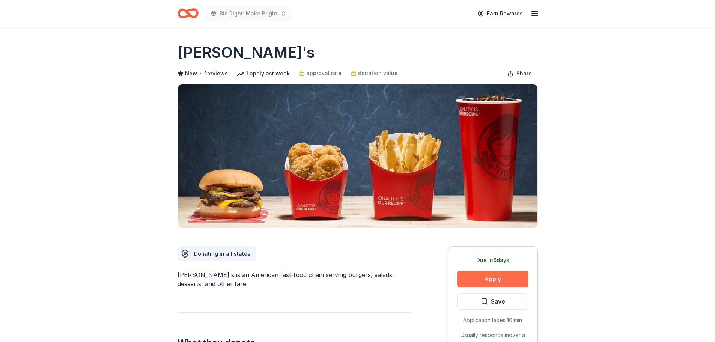
click at [499, 270] on div "Due [DATE] Apply Save Application takes 10 min Usually responds in over a month" at bounding box center [493, 302] width 90 height 112
click at [499, 276] on button "Apply" at bounding box center [492, 278] width 71 height 17
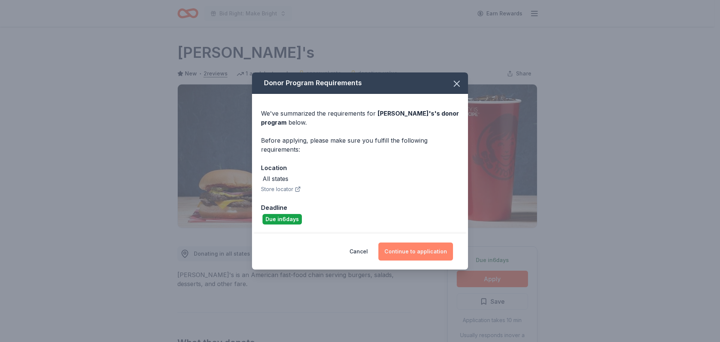
click at [430, 247] on button "Continue to application" at bounding box center [416, 251] width 75 height 18
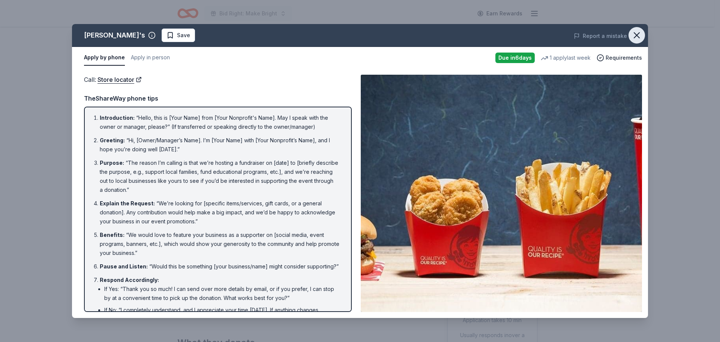
click at [637, 34] on icon "button" at bounding box center [637, 35] width 11 height 11
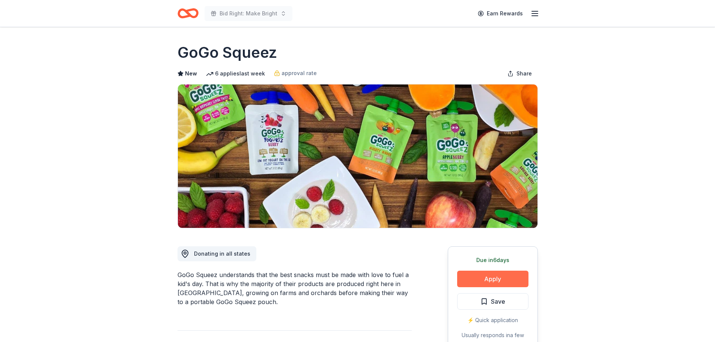
click at [503, 281] on button "Apply" at bounding box center [492, 278] width 71 height 17
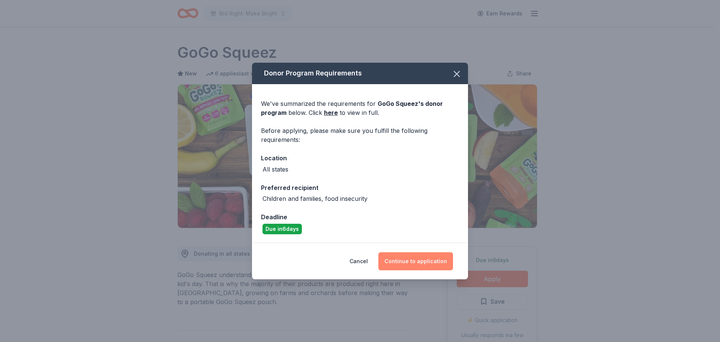
click at [424, 261] on button "Continue to application" at bounding box center [416, 261] width 75 height 18
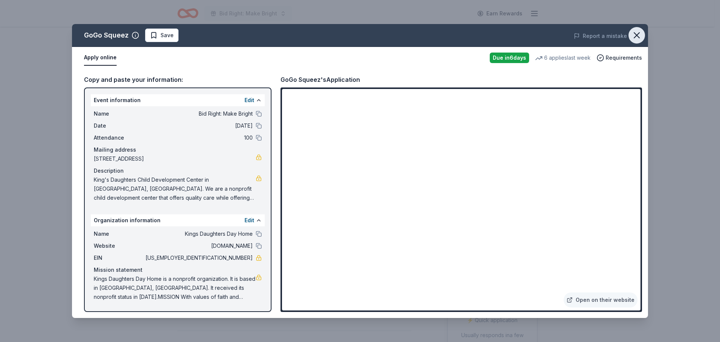
click at [636, 35] on icon "button" at bounding box center [636, 35] width 5 height 5
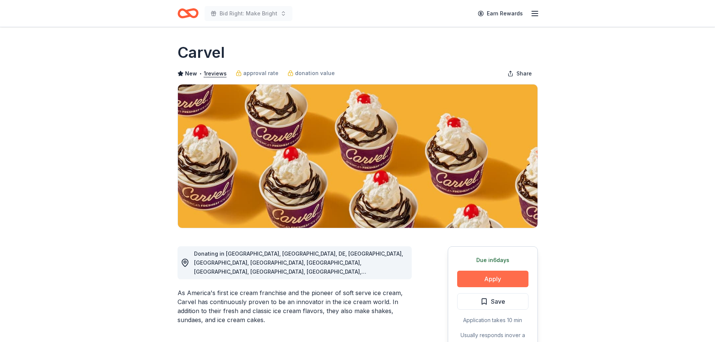
click at [471, 279] on button "Apply" at bounding box center [492, 278] width 71 height 17
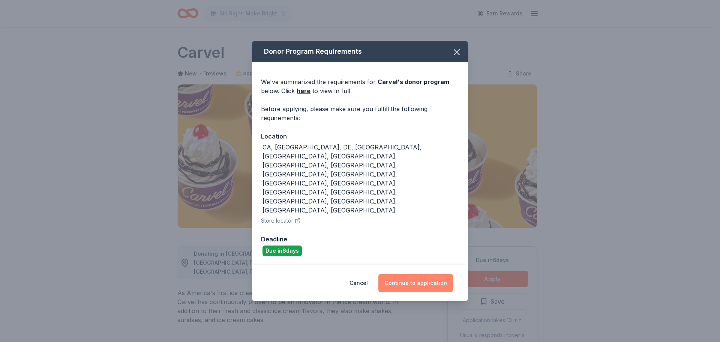
click at [421, 274] on button "Continue to application" at bounding box center [416, 283] width 75 height 18
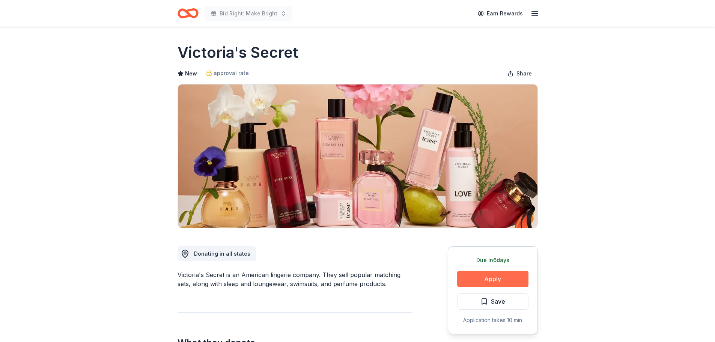
click at [494, 281] on button "Apply" at bounding box center [492, 278] width 71 height 17
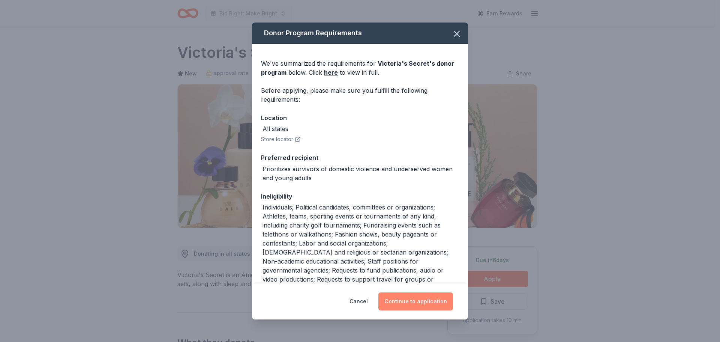
click at [413, 303] on button "Continue to application" at bounding box center [416, 301] width 75 height 18
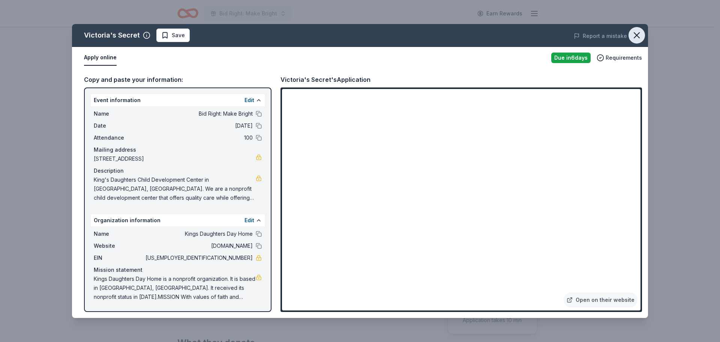
click at [635, 30] on icon "button" at bounding box center [637, 35] width 11 height 11
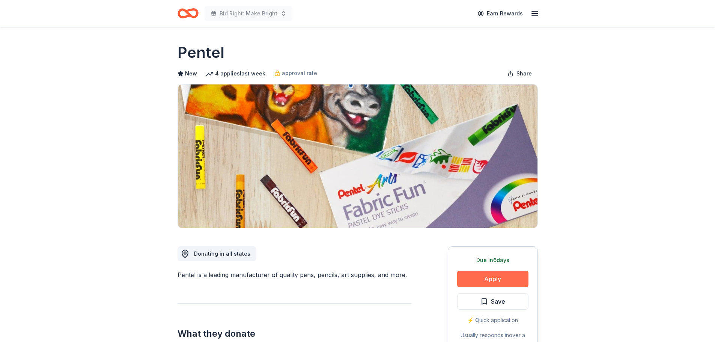
click at [499, 279] on button "Apply" at bounding box center [492, 278] width 71 height 17
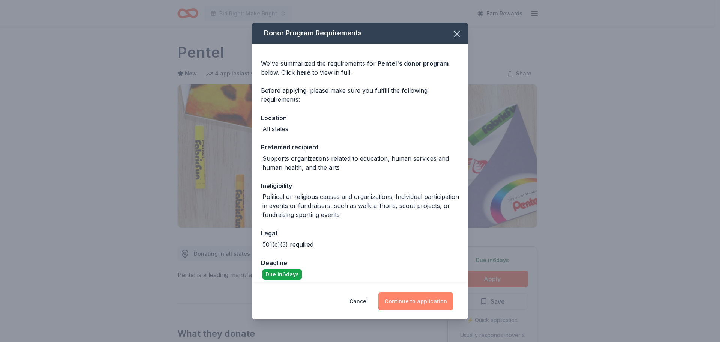
click at [430, 302] on button "Continue to application" at bounding box center [416, 301] width 75 height 18
